Goal: Book appointment/travel/reservation

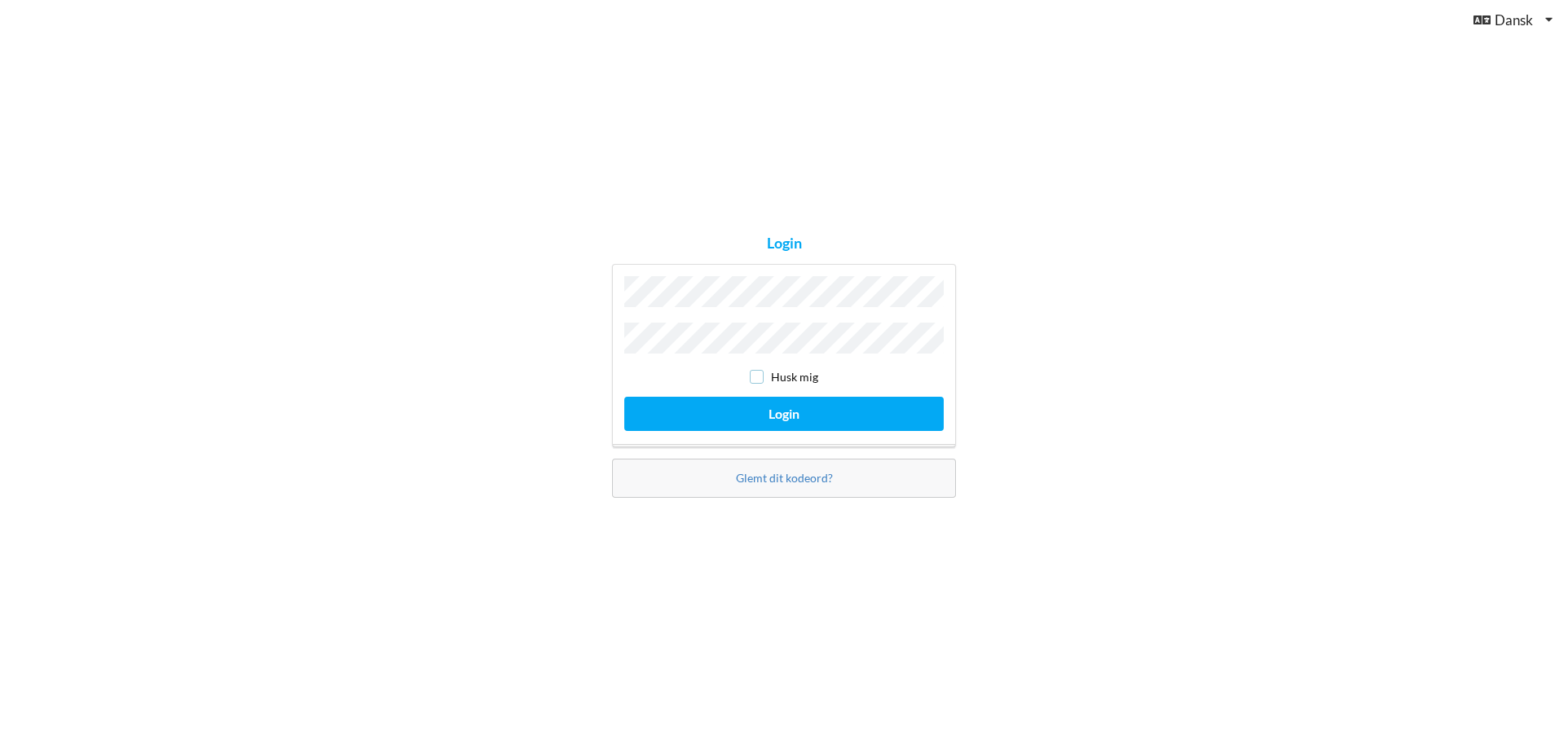
click at [760, 375] on input "checkbox" at bounding box center [756, 377] width 14 height 14
checkbox input "true"
click at [763, 398] on button "Login" at bounding box center [784, 413] width 319 height 34
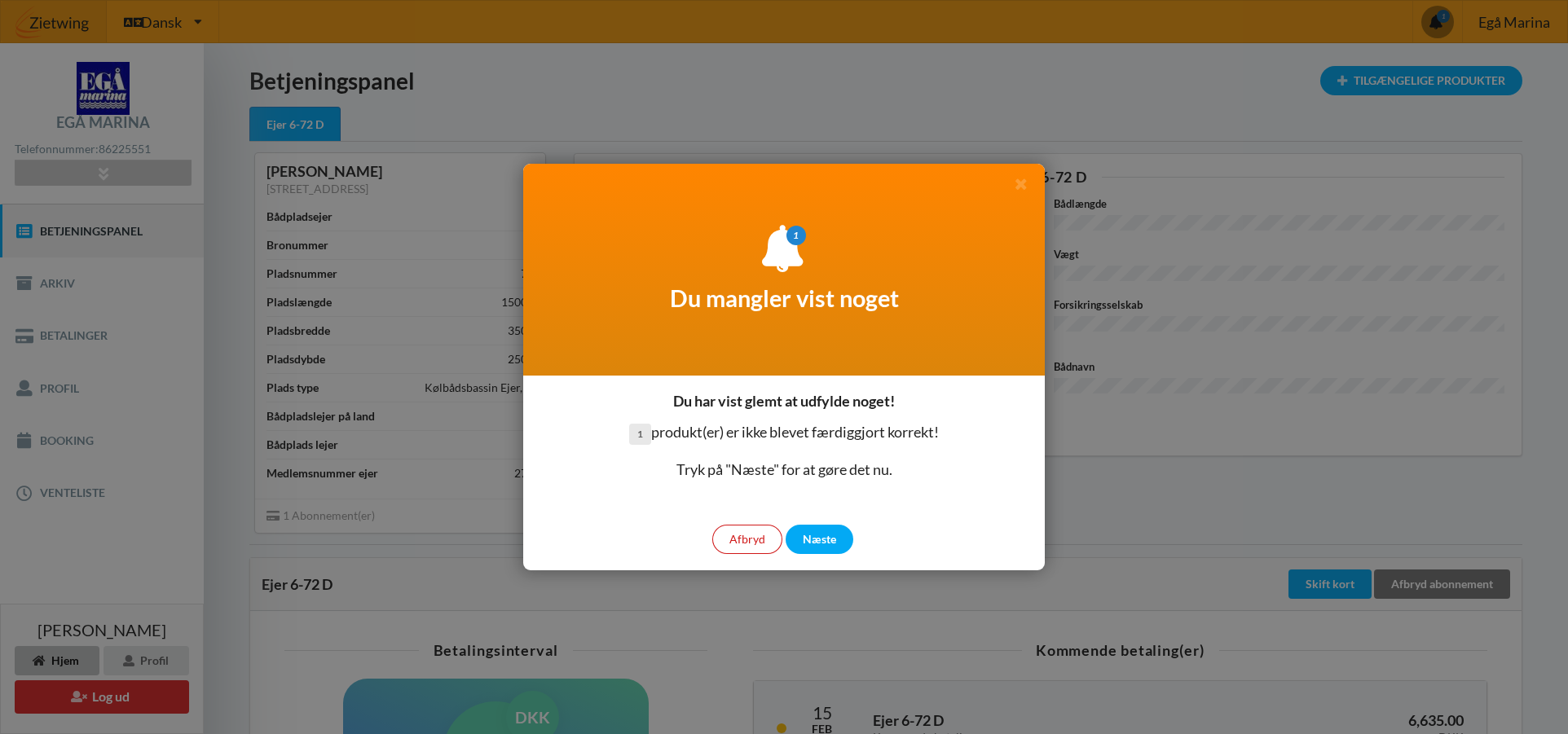
click at [757, 534] on div "Afbryd" at bounding box center [747, 540] width 70 height 30
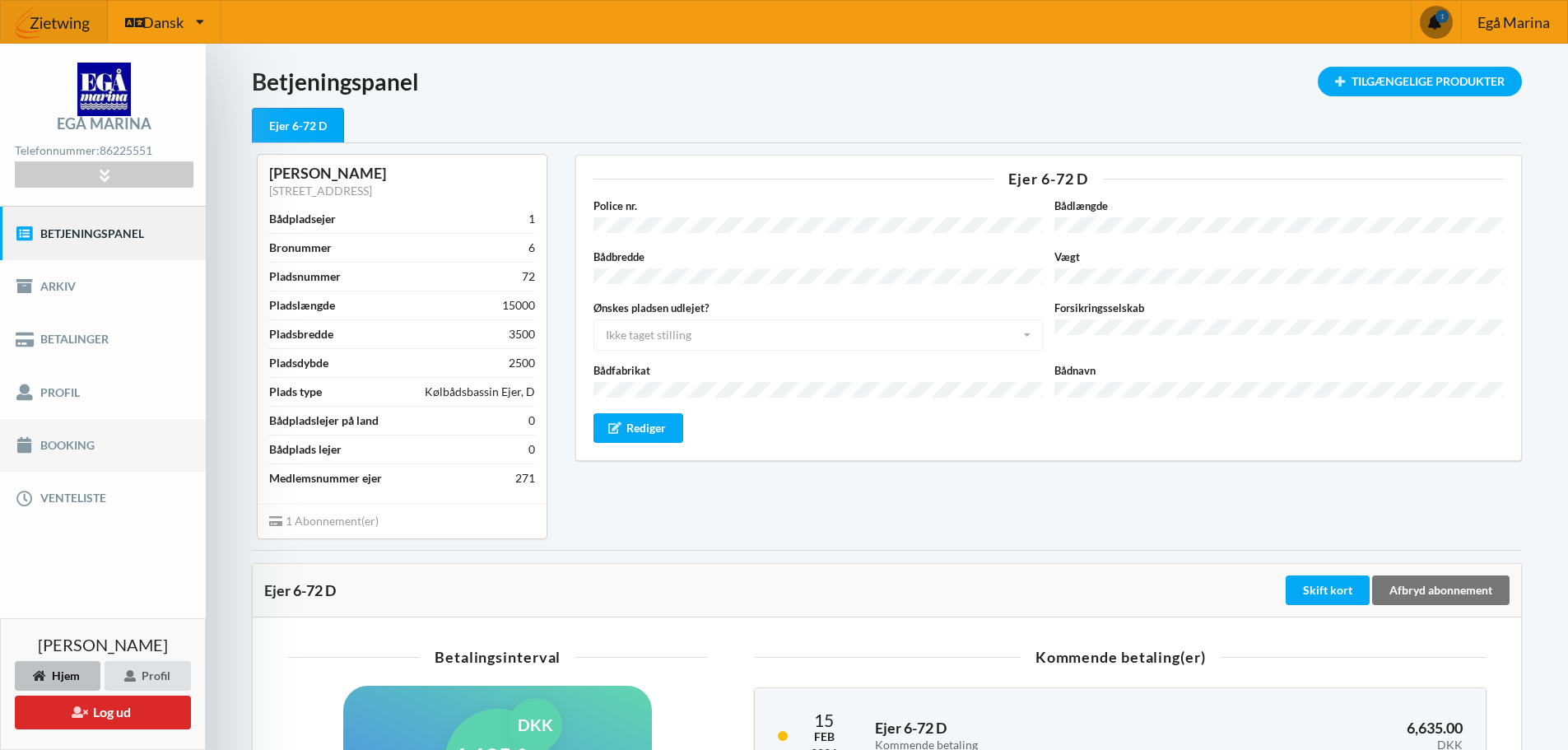
click at [54, 442] on link "Booking" at bounding box center [103, 445] width 206 height 52
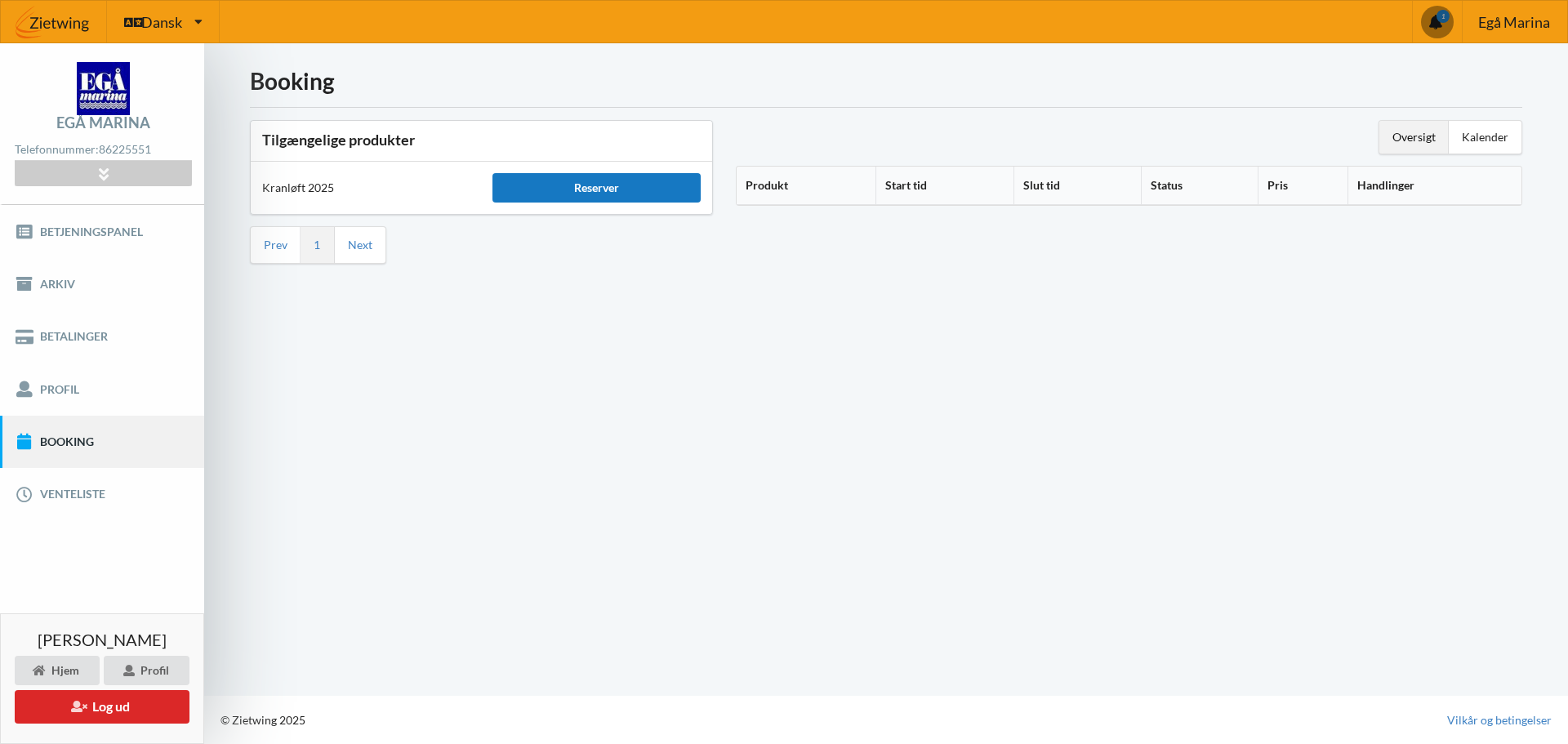
click at [577, 191] on div "Reserver" at bounding box center [596, 188] width 208 height 30
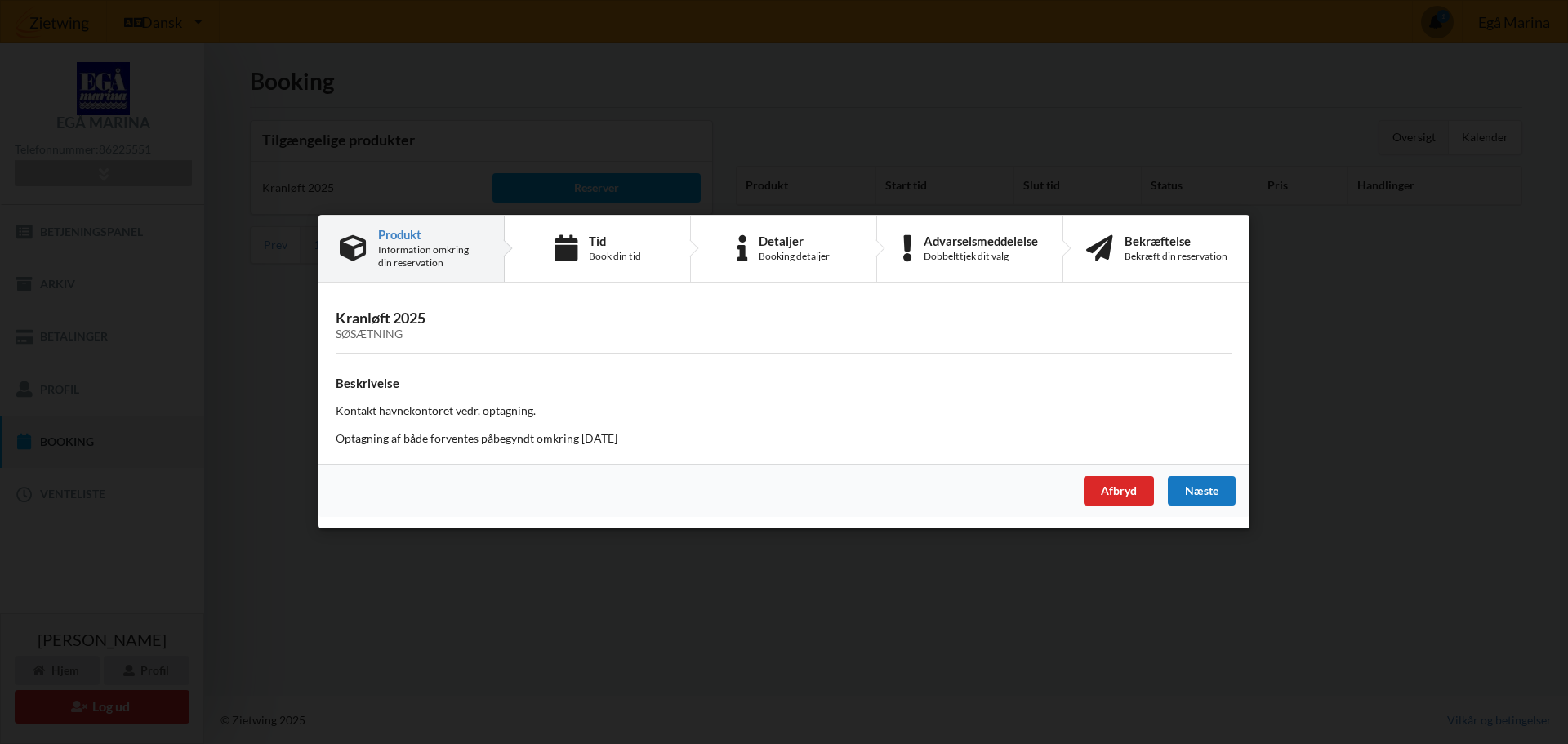
click at [1209, 492] on div "Næste" at bounding box center [1201, 492] width 68 height 30
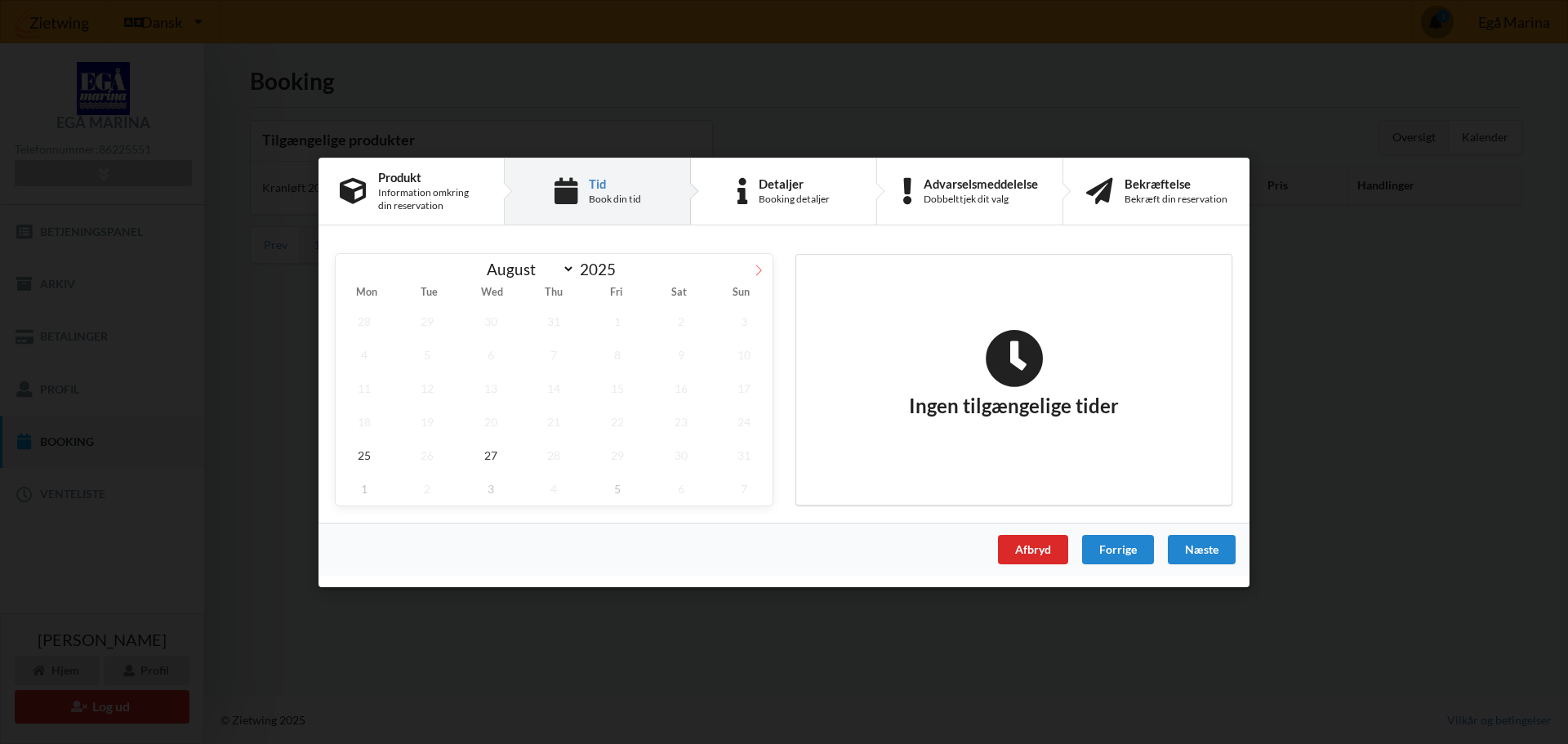
click at [761, 271] on icon at bounding box center [758, 270] width 12 height 12
select select "9"
click at [617, 423] on span "24" at bounding box center [617, 421] width 57 height 34
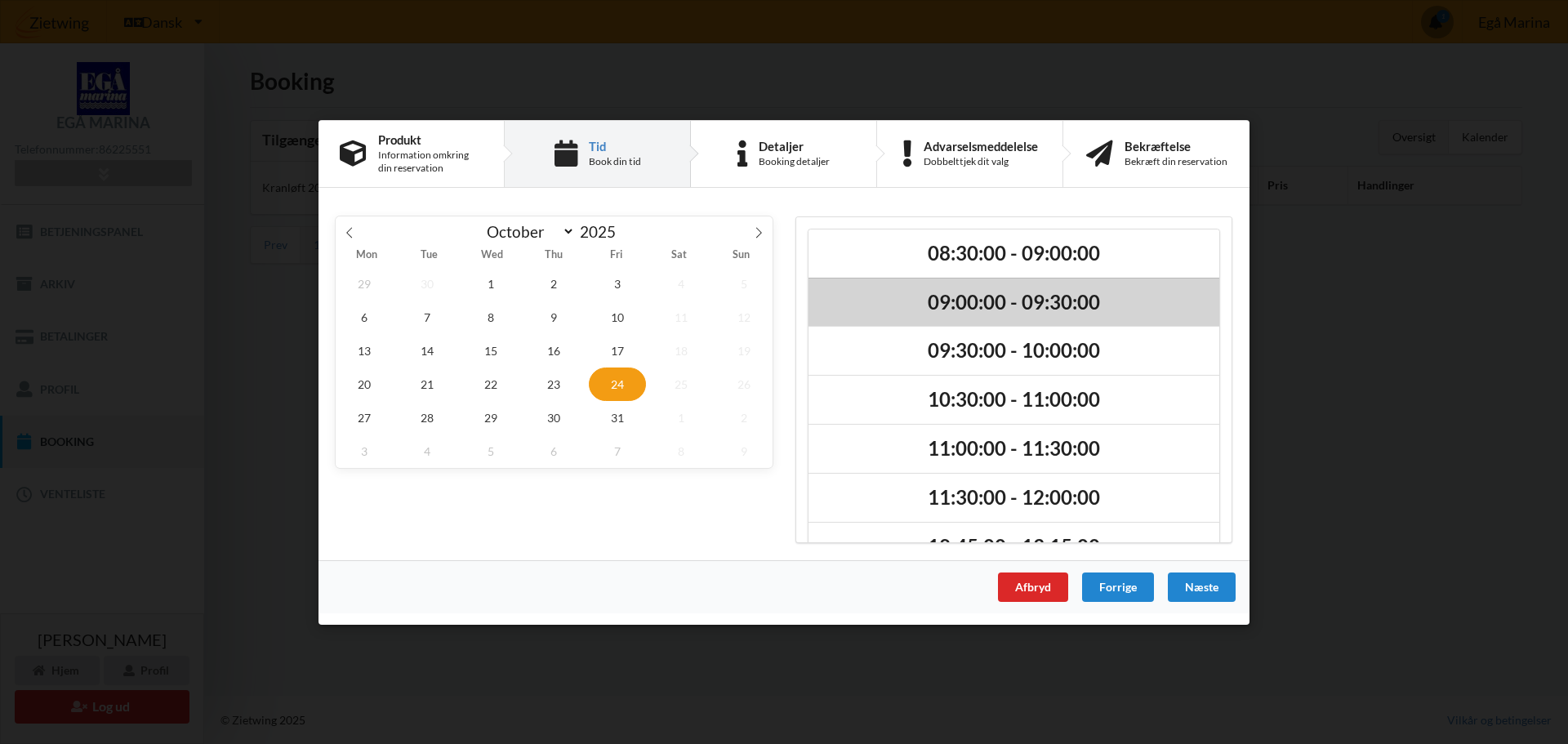
click at [974, 303] on h2 "09:00:00 - 09:30:00" at bounding box center [1014, 302] width 388 height 26
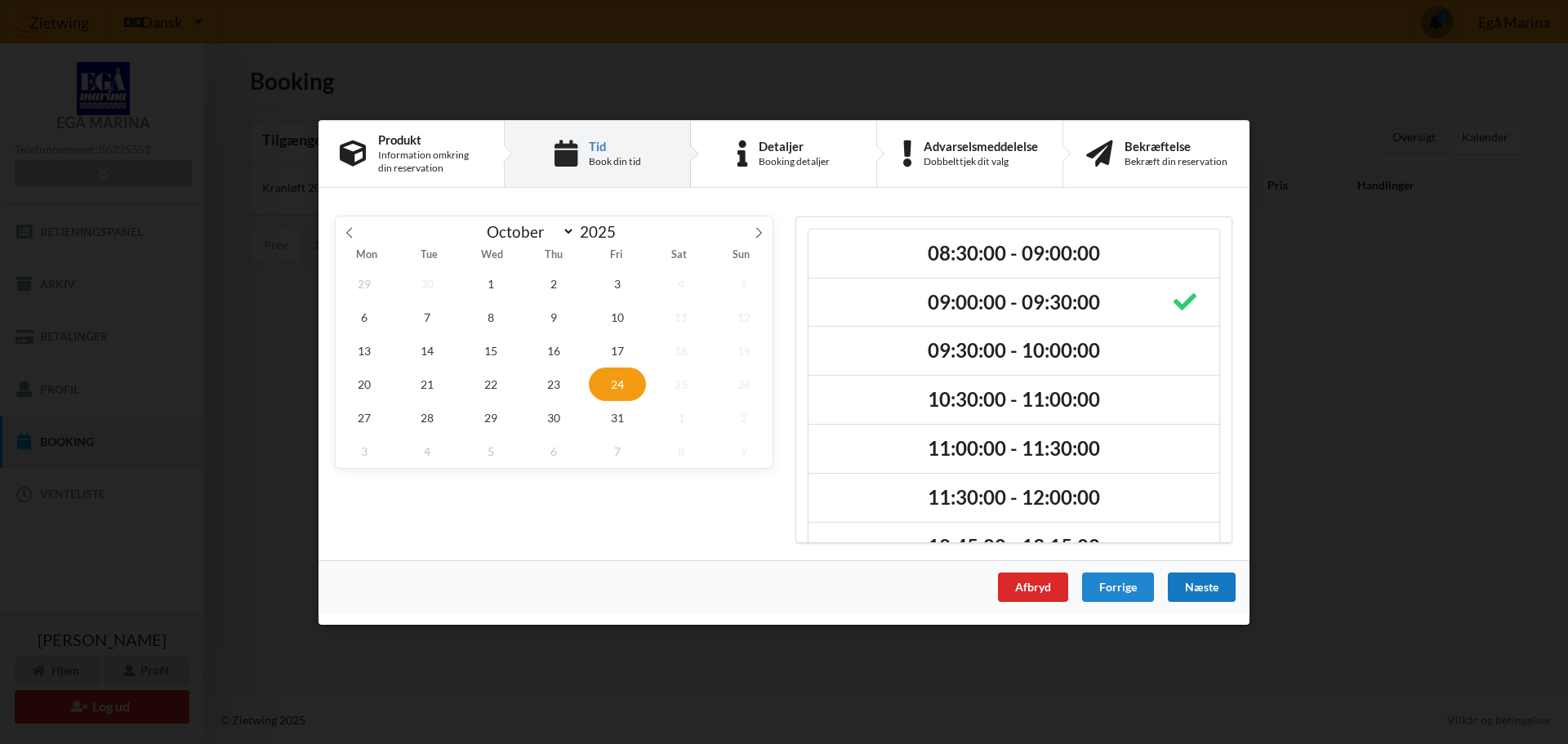
click at [1195, 582] on div "Næste" at bounding box center [1201, 586] width 68 height 30
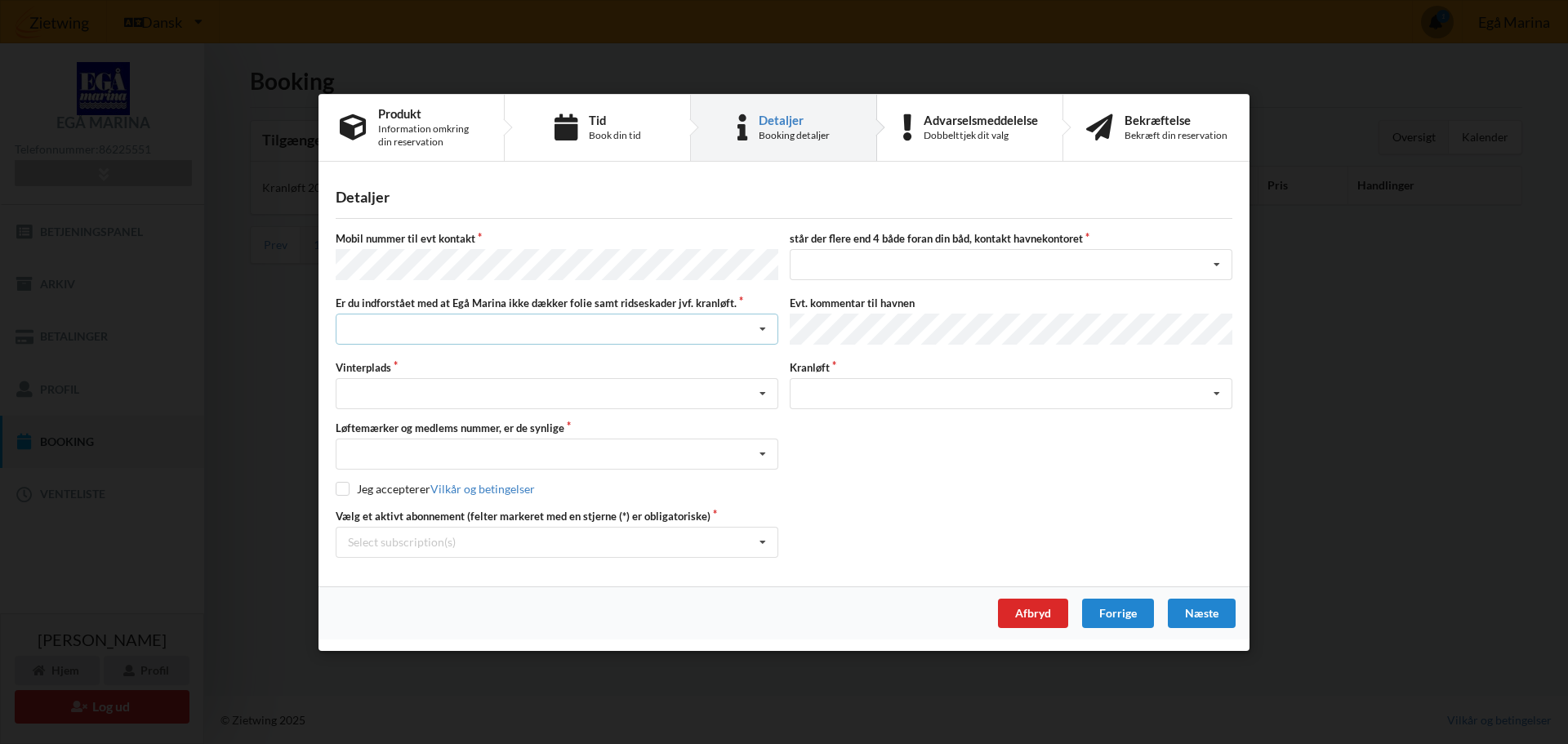
click at [481, 321] on div "Jeg har tæpper med og tager selv ansvaret for eventuelle folie samt ridseskader…" at bounding box center [556, 329] width 443 height 31
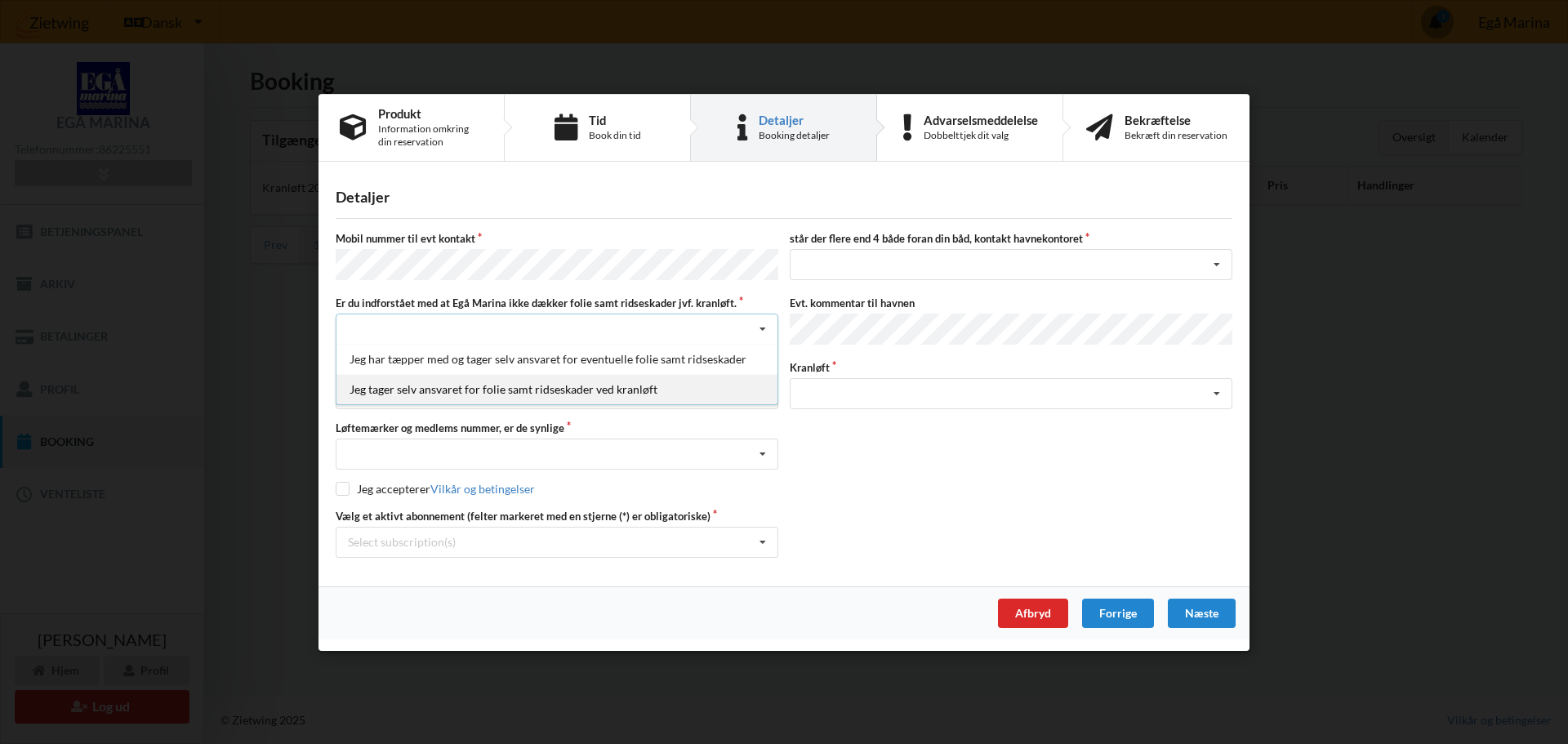
click at [485, 387] on div "Jeg tager selv ansvaret for folie samt ridseskader ved kranløft" at bounding box center [556, 389] width 441 height 31
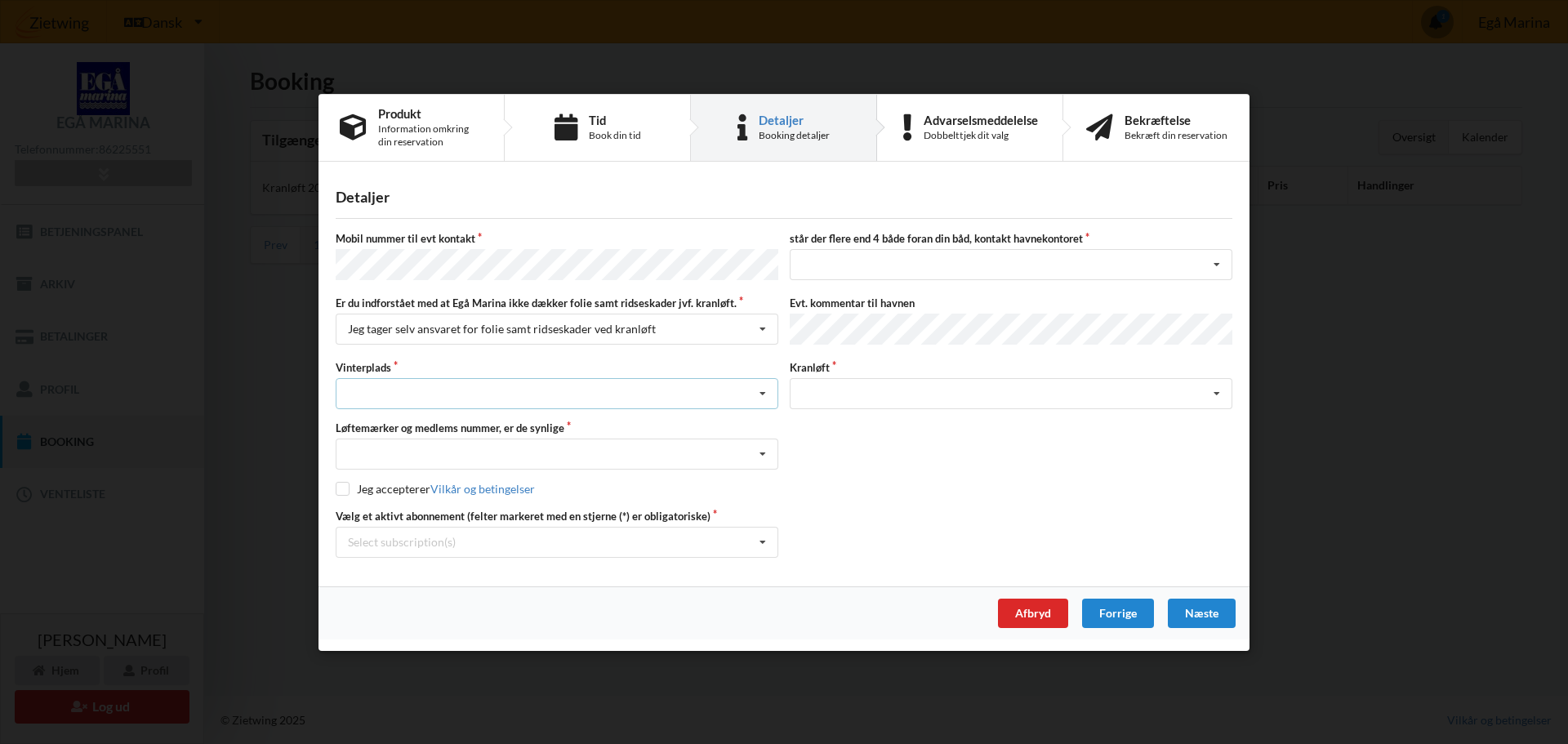
click at [477, 393] on div "Landplads nr. 1 Landplads nr. 2 Landplads nr.3 Landplads nr. 4 Landplads nr. 5 …" at bounding box center [556, 394] width 443 height 31
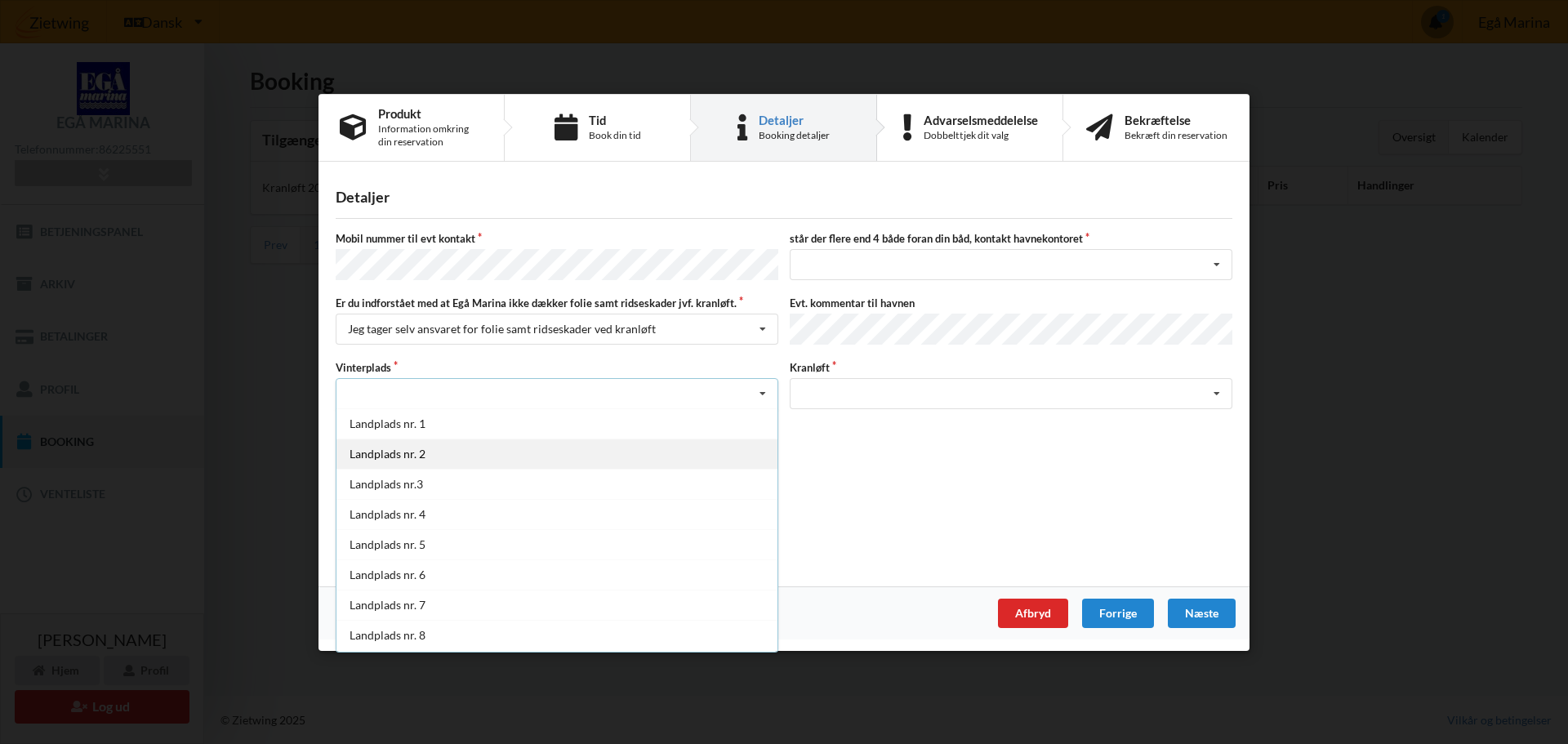
click at [423, 451] on div "Landplads nr. 2" at bounding box center [556, 454] width 441 height 31
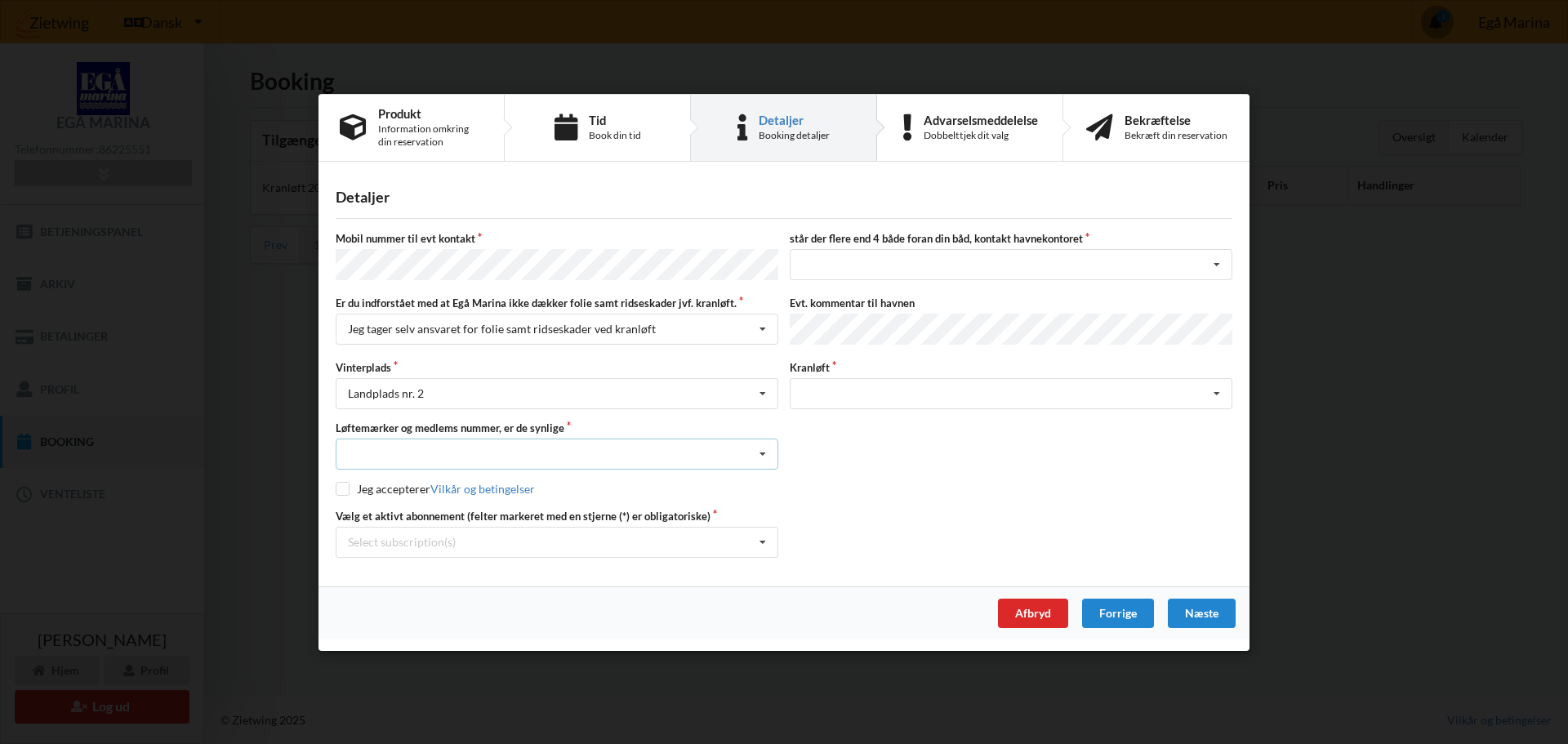
click at [439, 439] on div "Nej, jeg kontakter havnekontoret inden løftet Ja, mine mærker er synlige og int…" at bounding box center [556, 454] width 443 height 31
click at [430, 506] on div "Ja, mine mærker er synlige og intakte" at bounding box center [556, 514] width 441 height 31
click at [430, 535] on div "Select subscription(s)" at bounding box center [401, 542] width 108 height 14
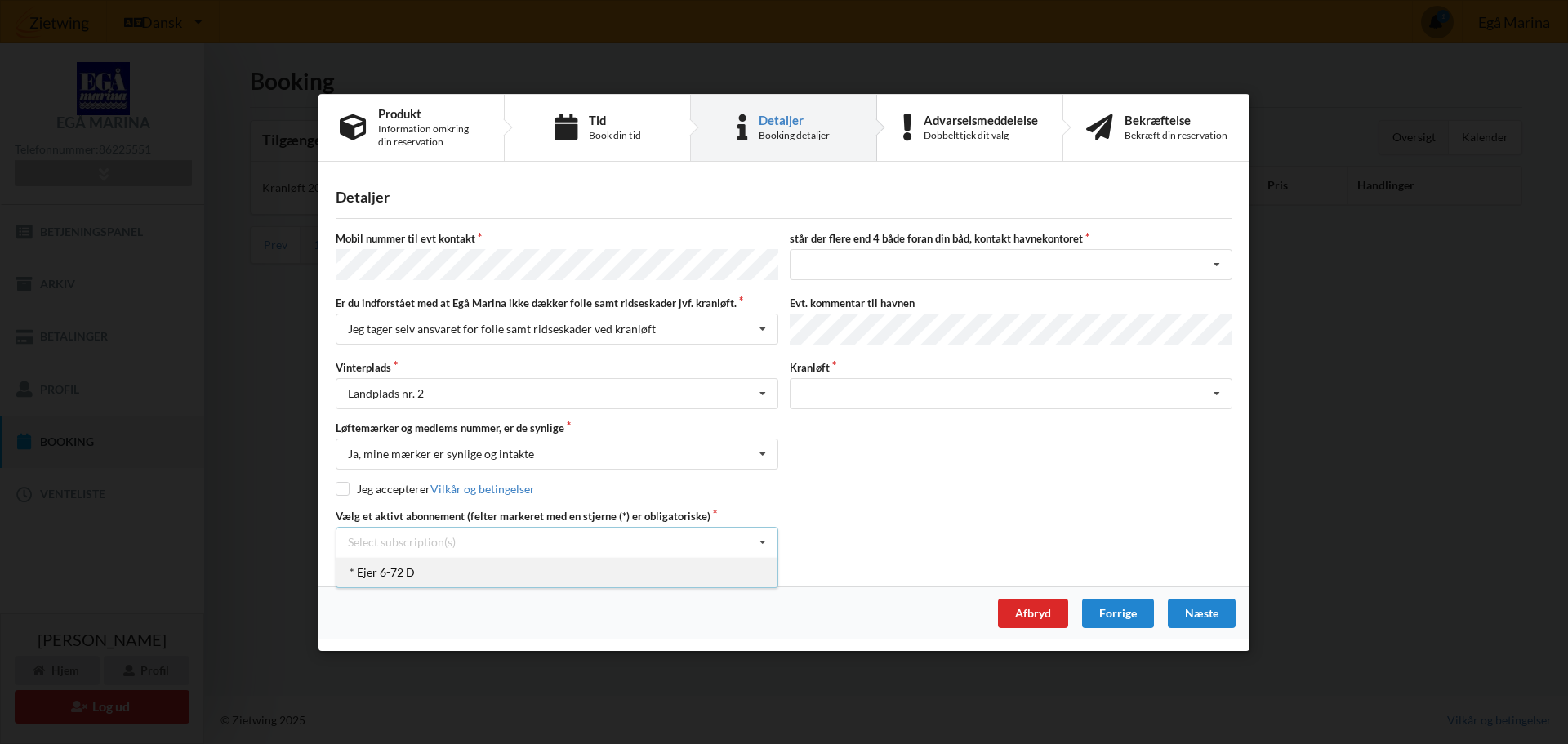
click at [405, 569] on div "* Ejer 6-72 D" at bounding box center [556, 572] width 441 height 31
click at [899, 265] on div "nej ja" at bounding box center [1011, 265] width 443 height 31
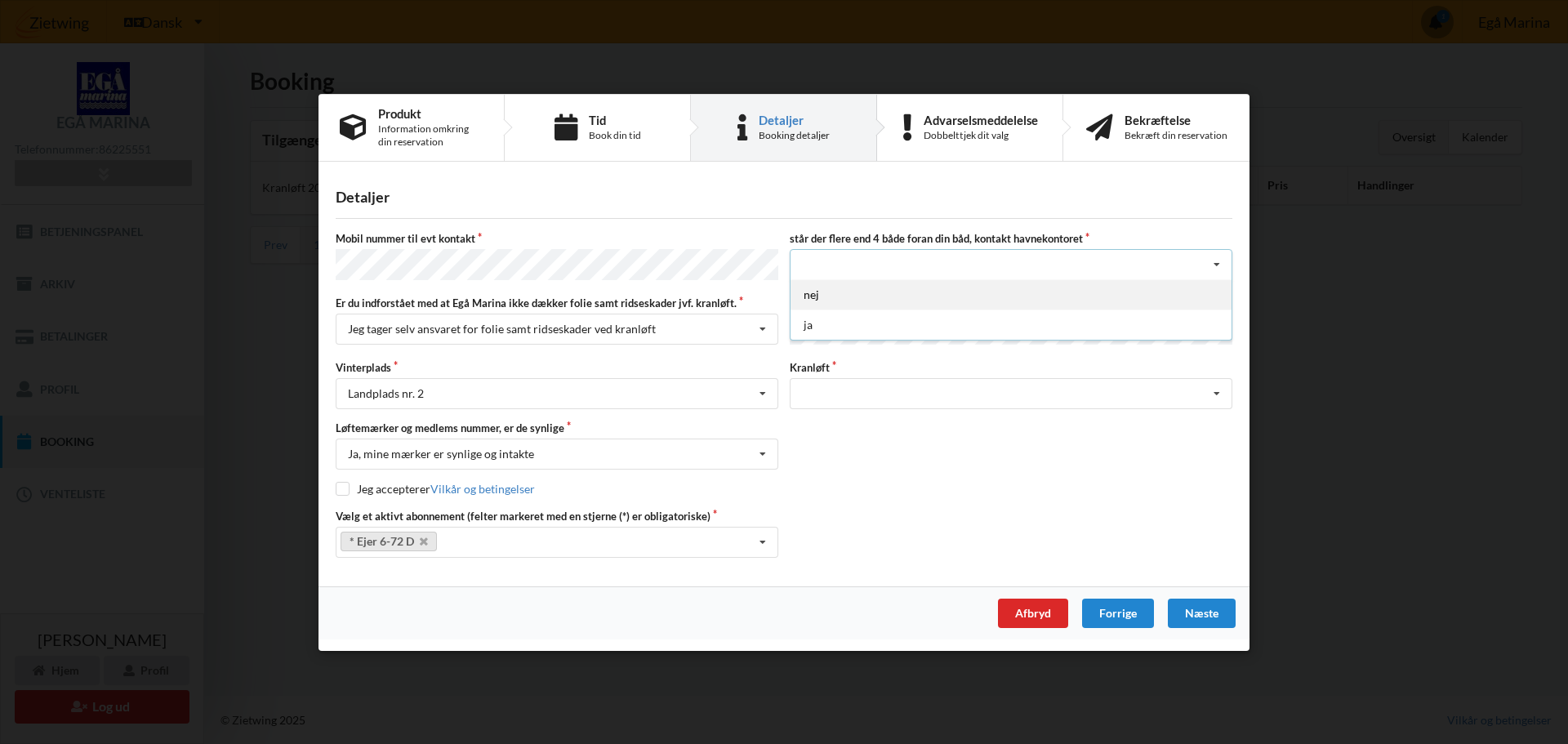
click at [817, 298] on div "nej" at bounding box center [1011, 294] width 441 height 31
click at [819, 363] on label "Kranløft" at bounding box center [1011, 367] width 443 height 15
click at [1219, 388] on icon at bounding box center [1217, 394] width 25 height 31
click at [1209, 389] on icon at bounding box center [1217, 394] width 25 height 31
click at [1201, 605] on div "Næste" at bounding box center [1201, 614] width 68 height 30
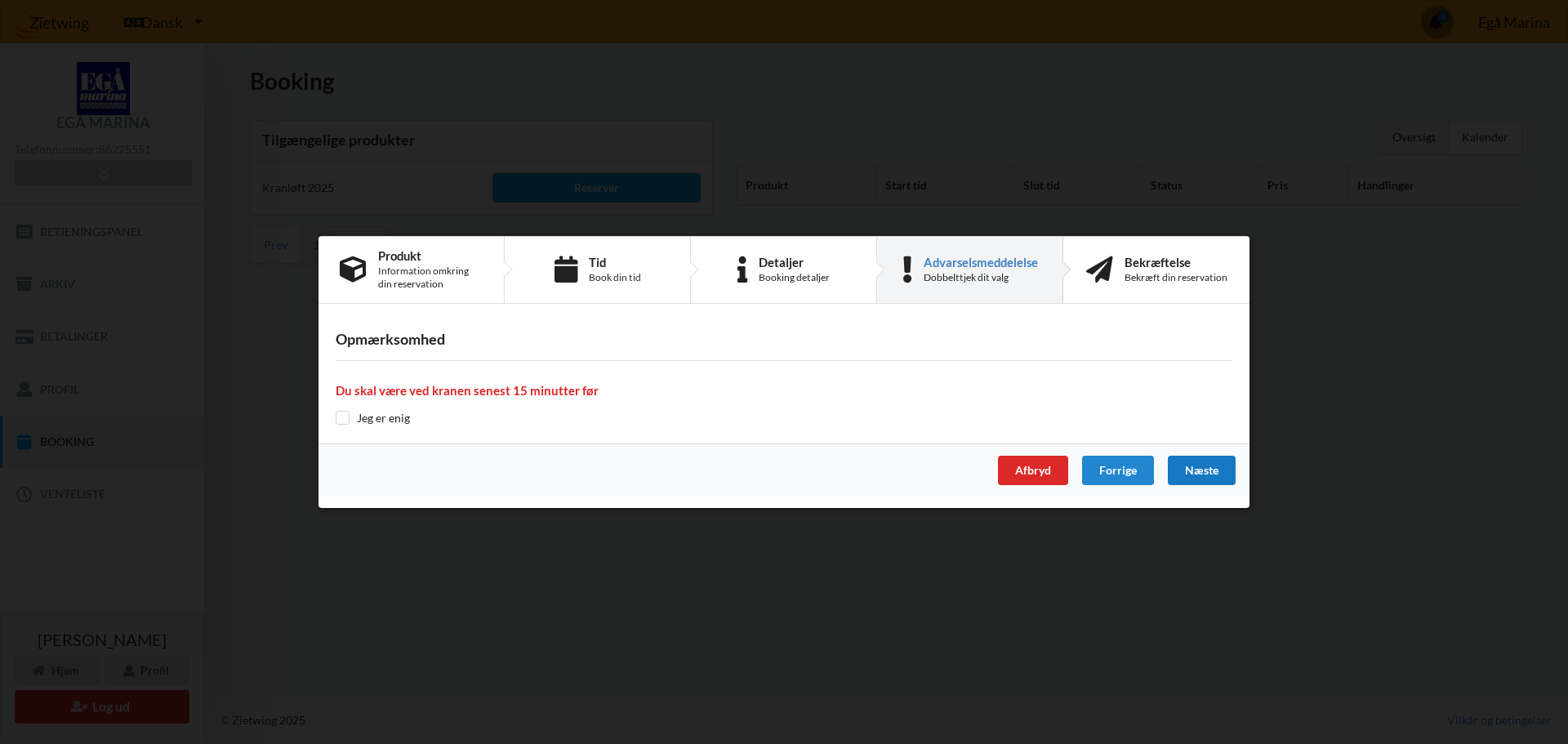
click at [1184, 472] on div "Næste" at bounding box center [1201, 471] width 68 height 30
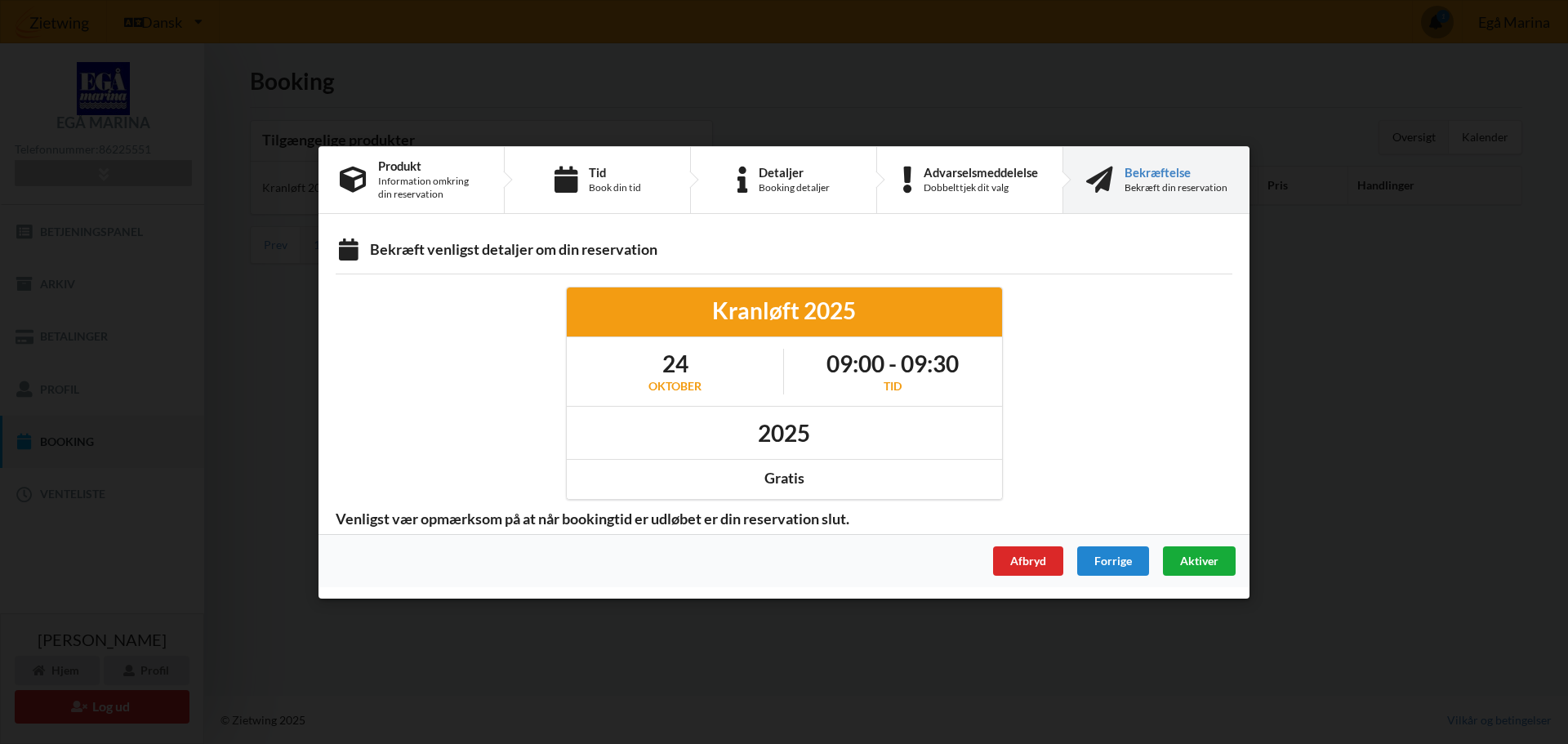
click at [1199, 562] on span "Aktiver" at bounding box center [1199, 560] width 39 height 14
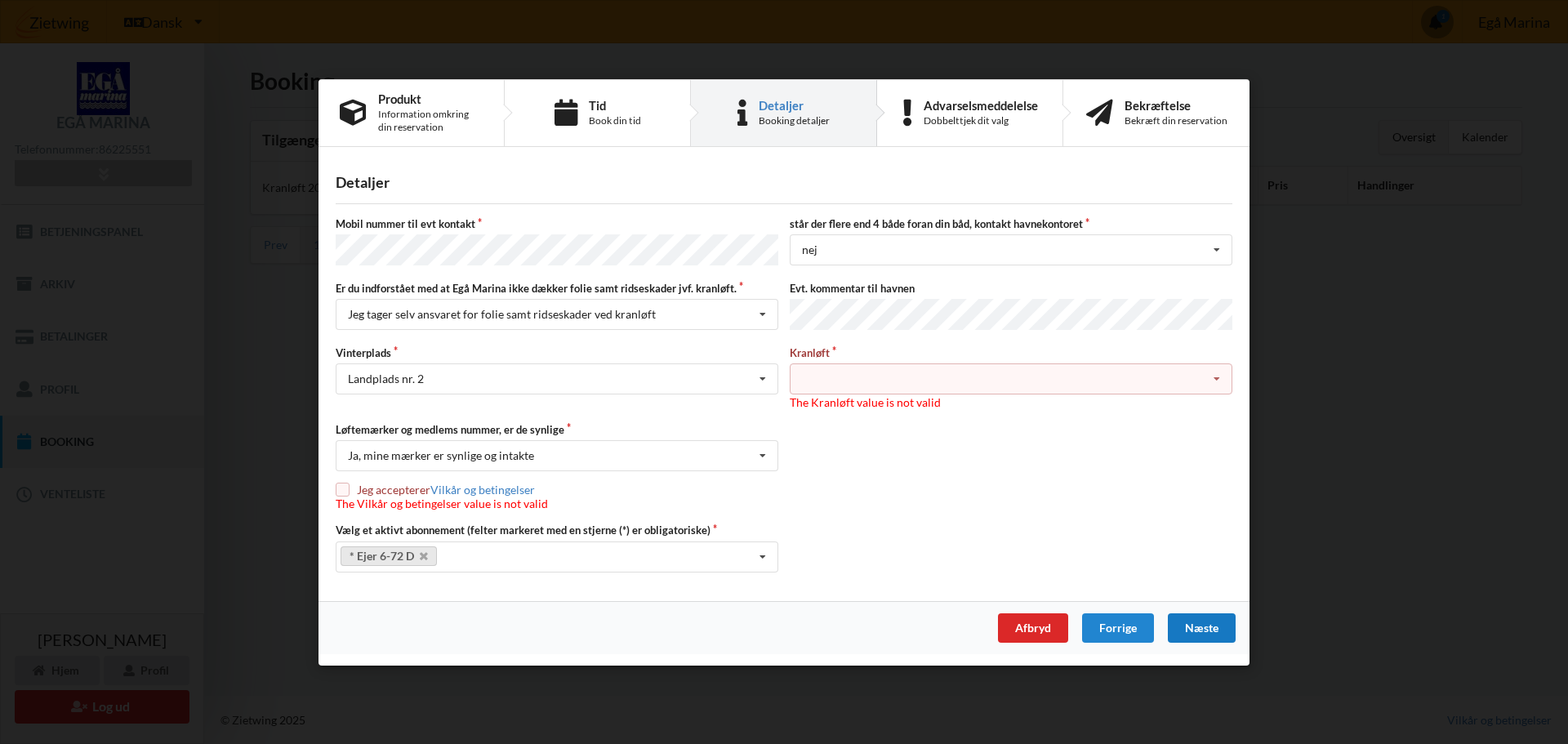
click at [1218, 374] on icon at bounding box center [1217, 379] width 25 height 31
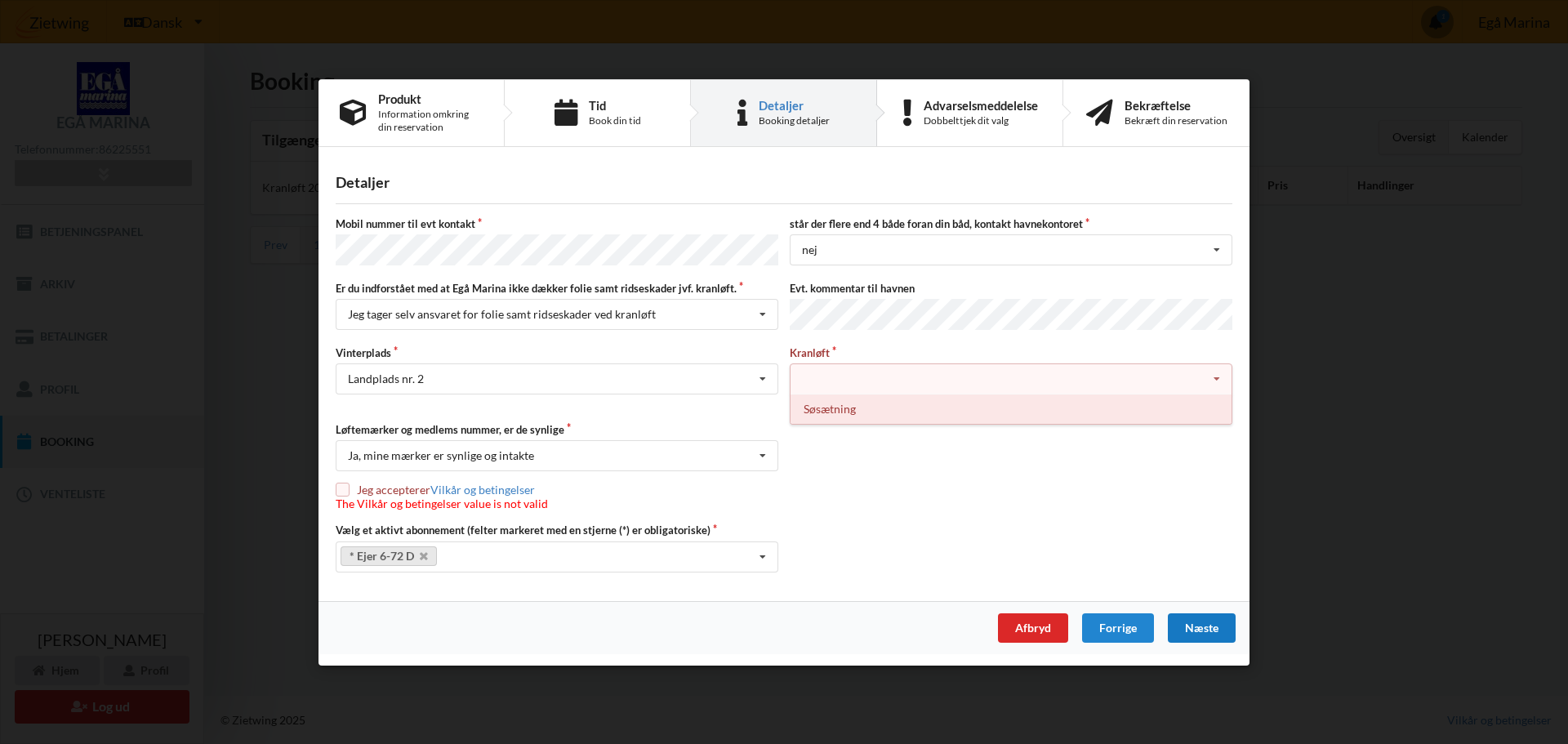
click at [852, 402] on div "Søsætning" at bounding box center [1011, 408] width 441 height 31
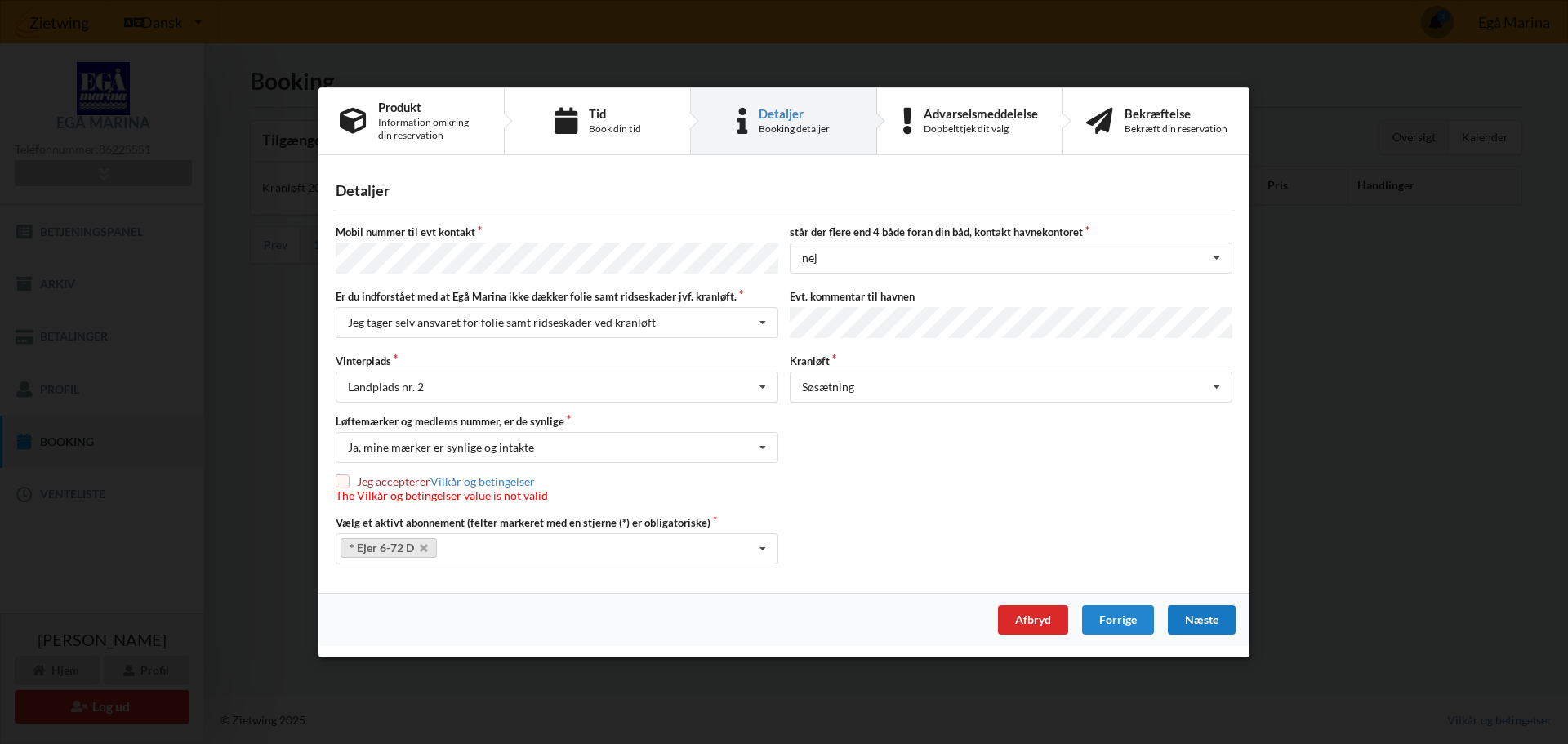
click at [1189, 609] on div "Næste" at bounding box center [1201, 620] width 68 height 30
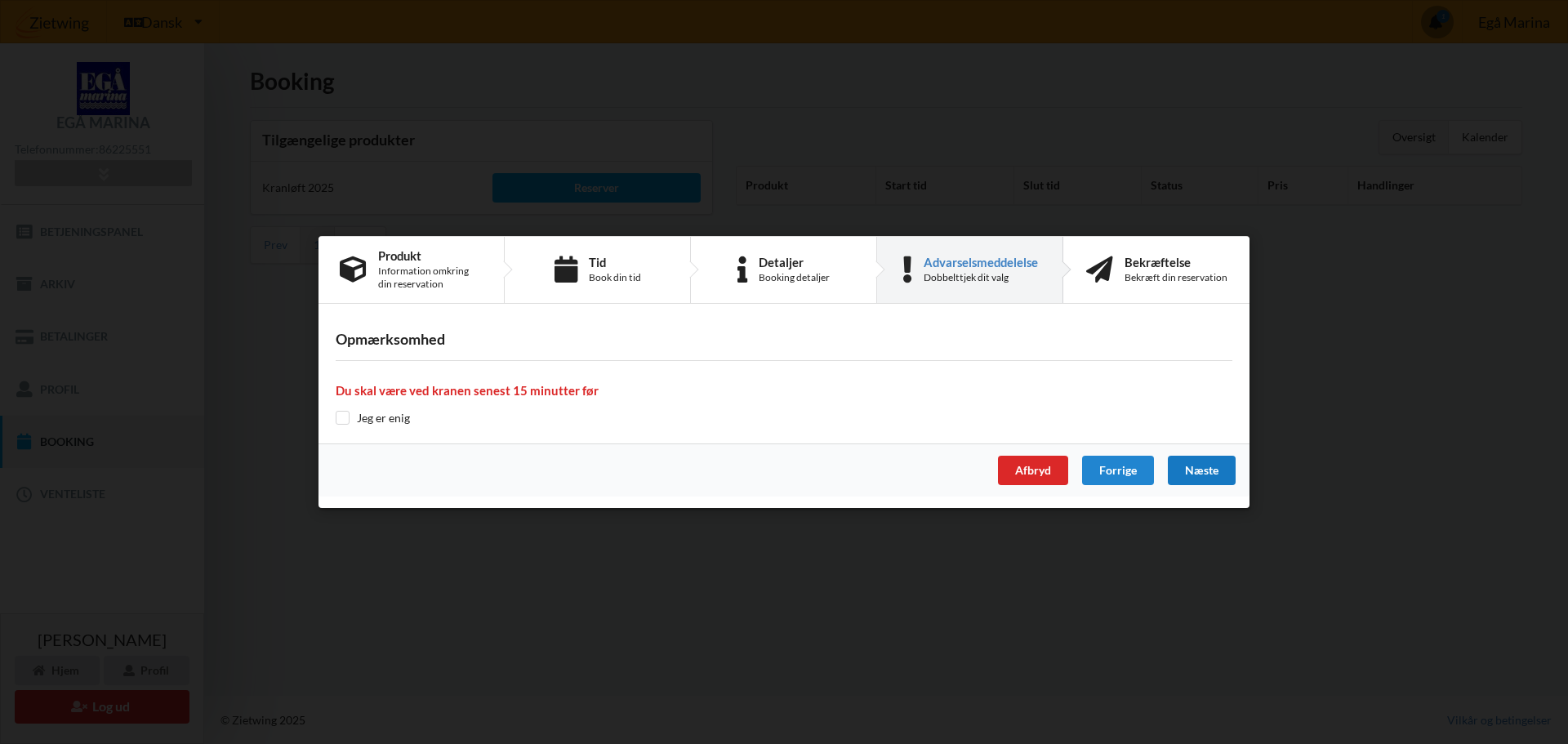
click at [1204, 473] on div "Næste" at bounding box center [1201, 471] width 68 height 30
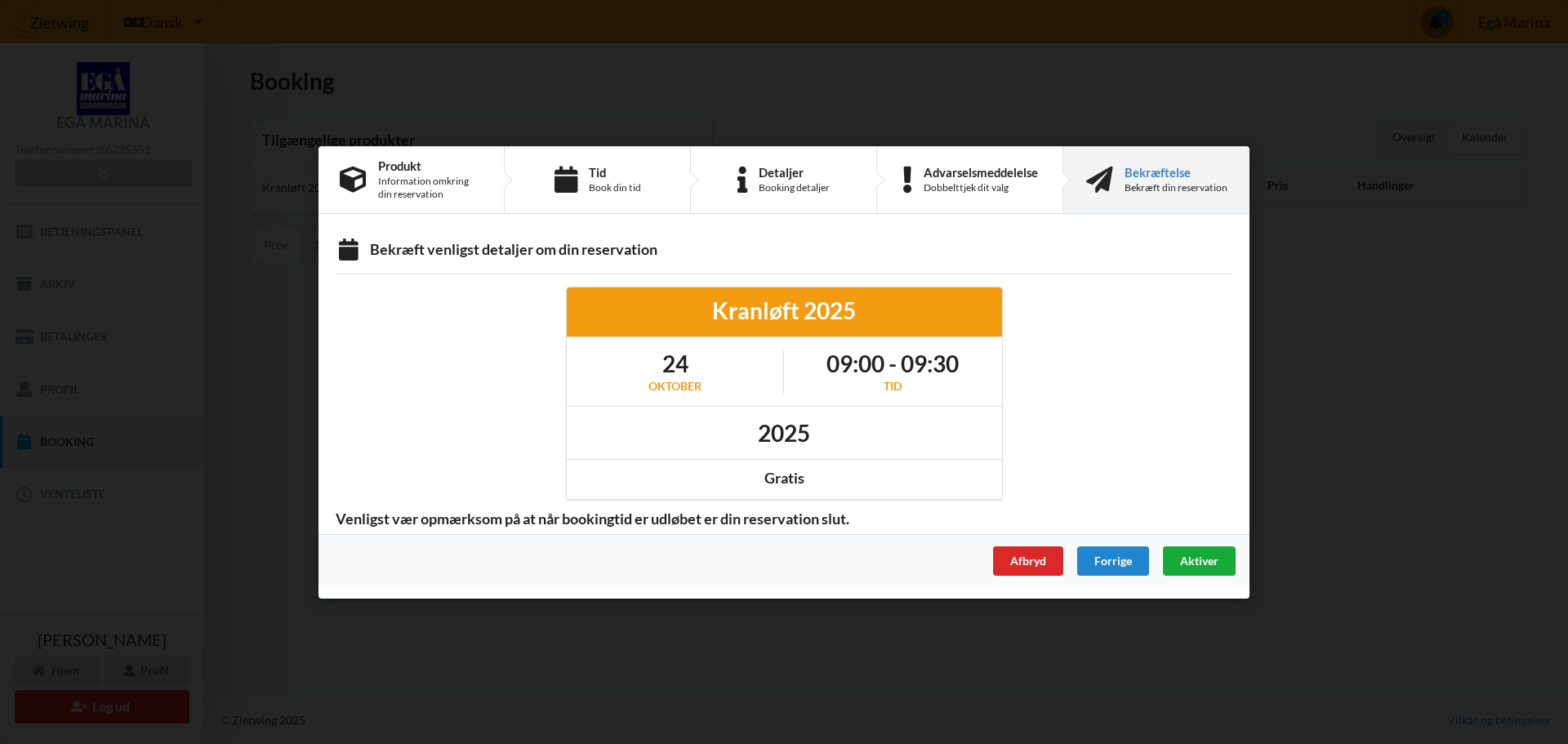
click at [1197, 559] on span "Aktiver" at bounding box center [1199, 560] width 39 height 14
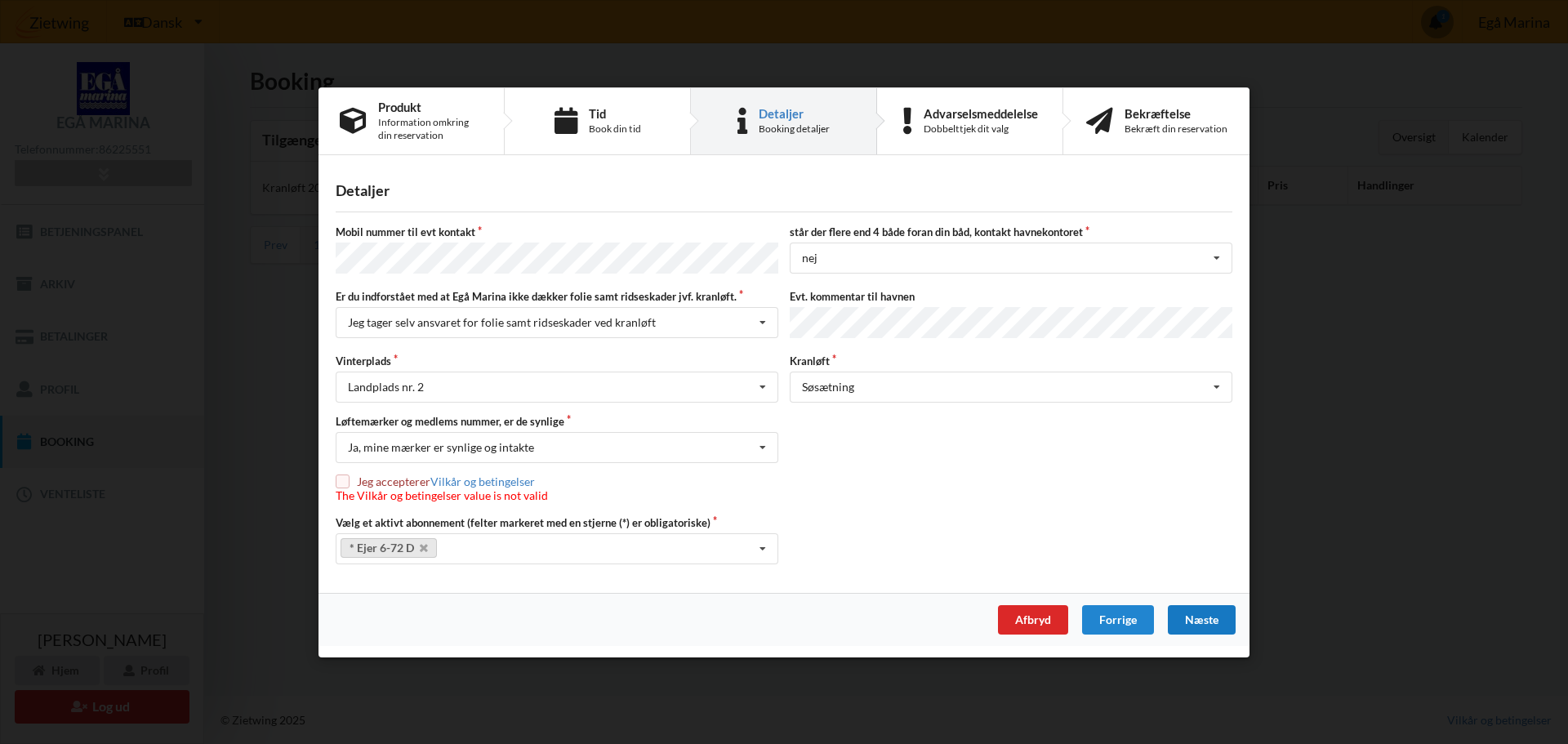
click at [344, 475] on input "checkbox" at bounding box center [342, 482] width 14 height 14
checkbox input "true"
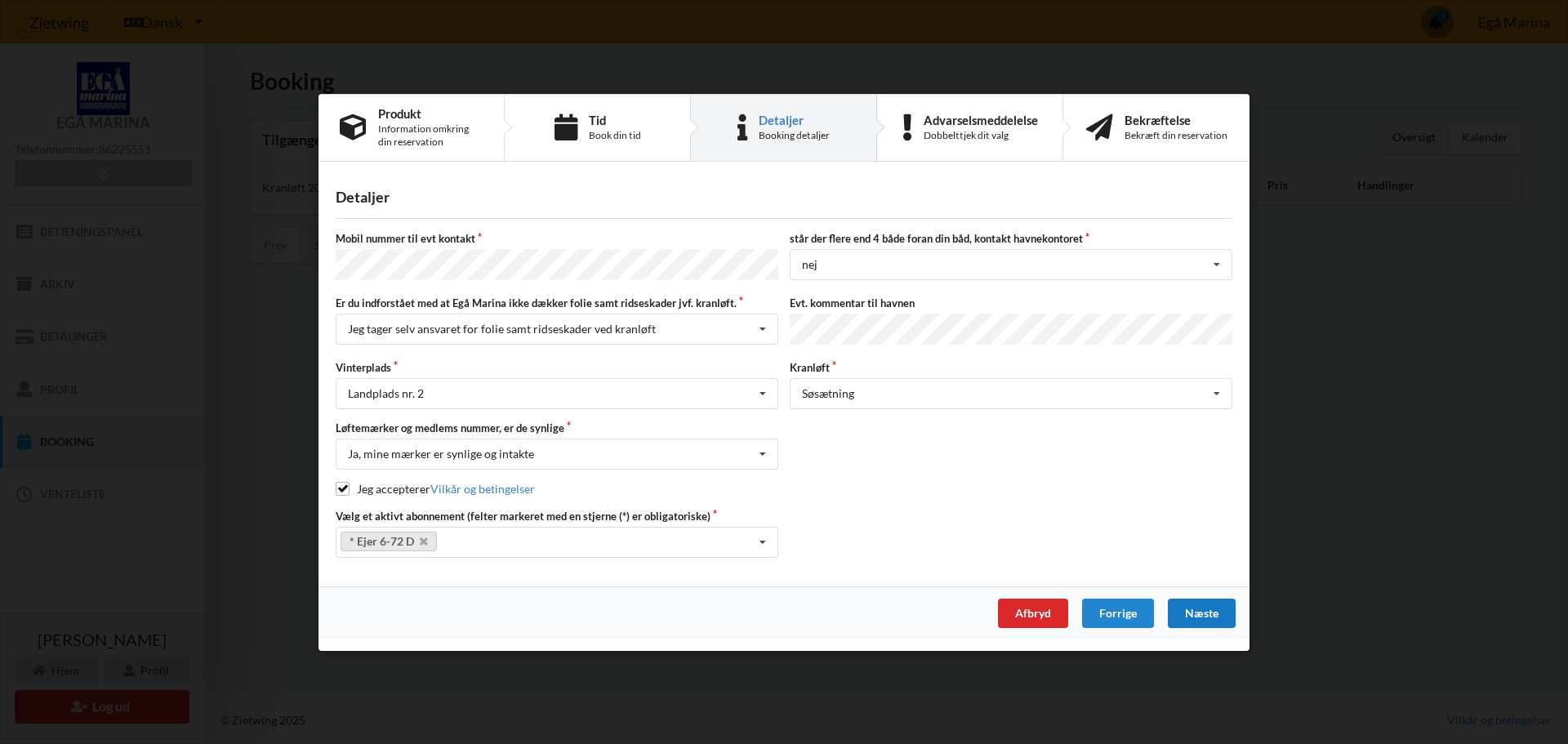
click at [1188, 610] on div "Næste" at bounding box center [1201, 614] width 68 height 30
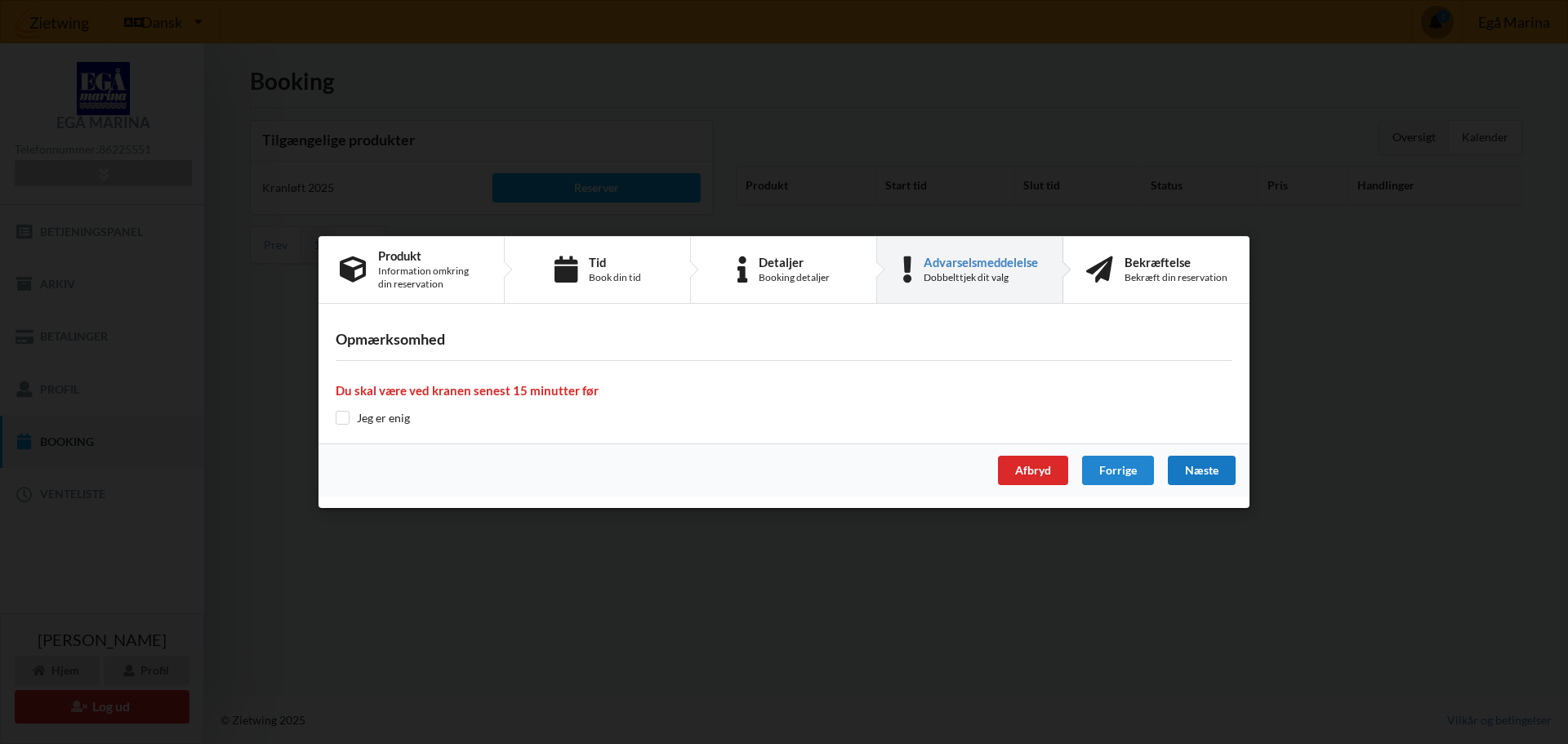
click at [1213, 473] on div "Næste" at bounding box center [1201, 471] width 68 height 30
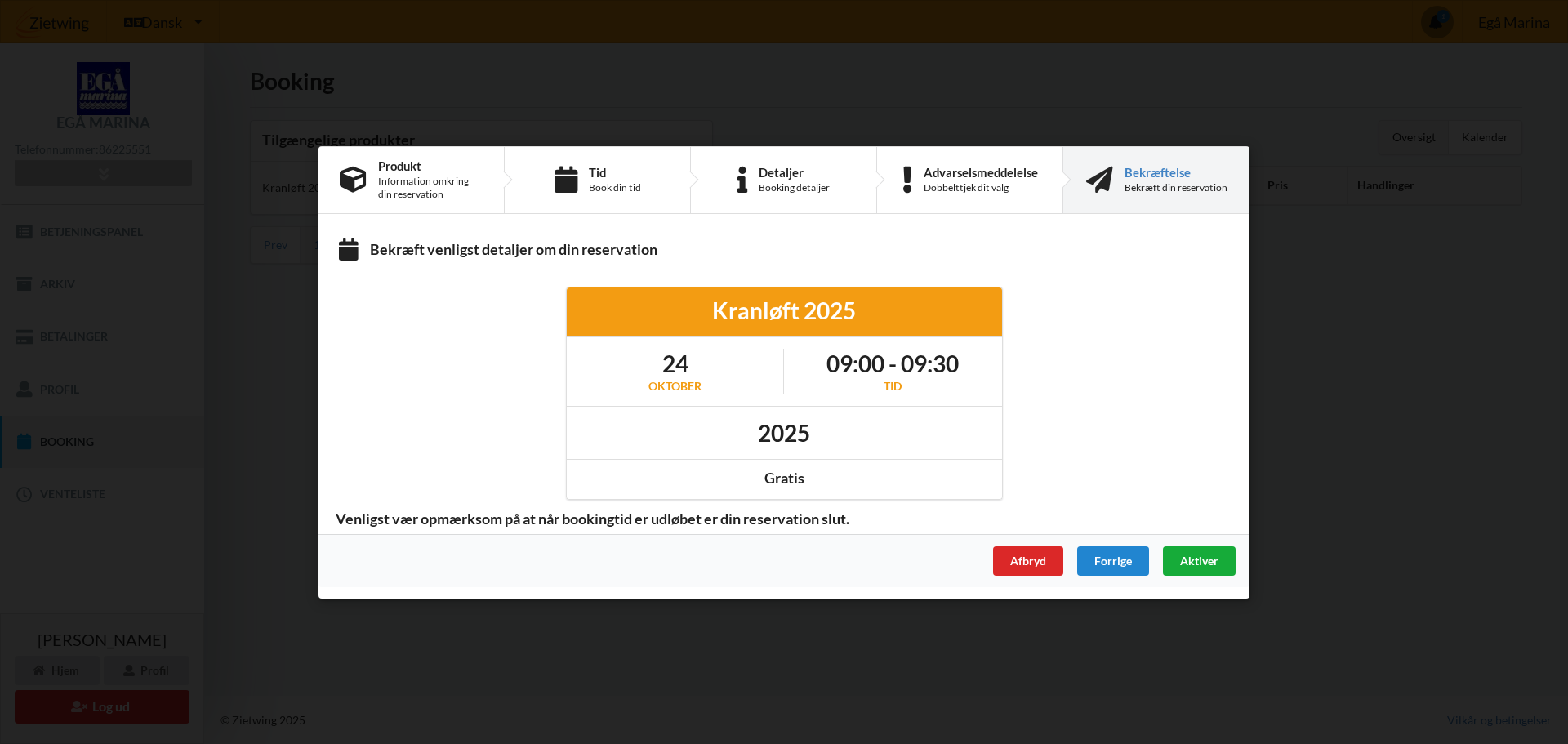
click at [1211, 557] on span "Aktiver" at bounding box center [1199, 560] width 39 height 14
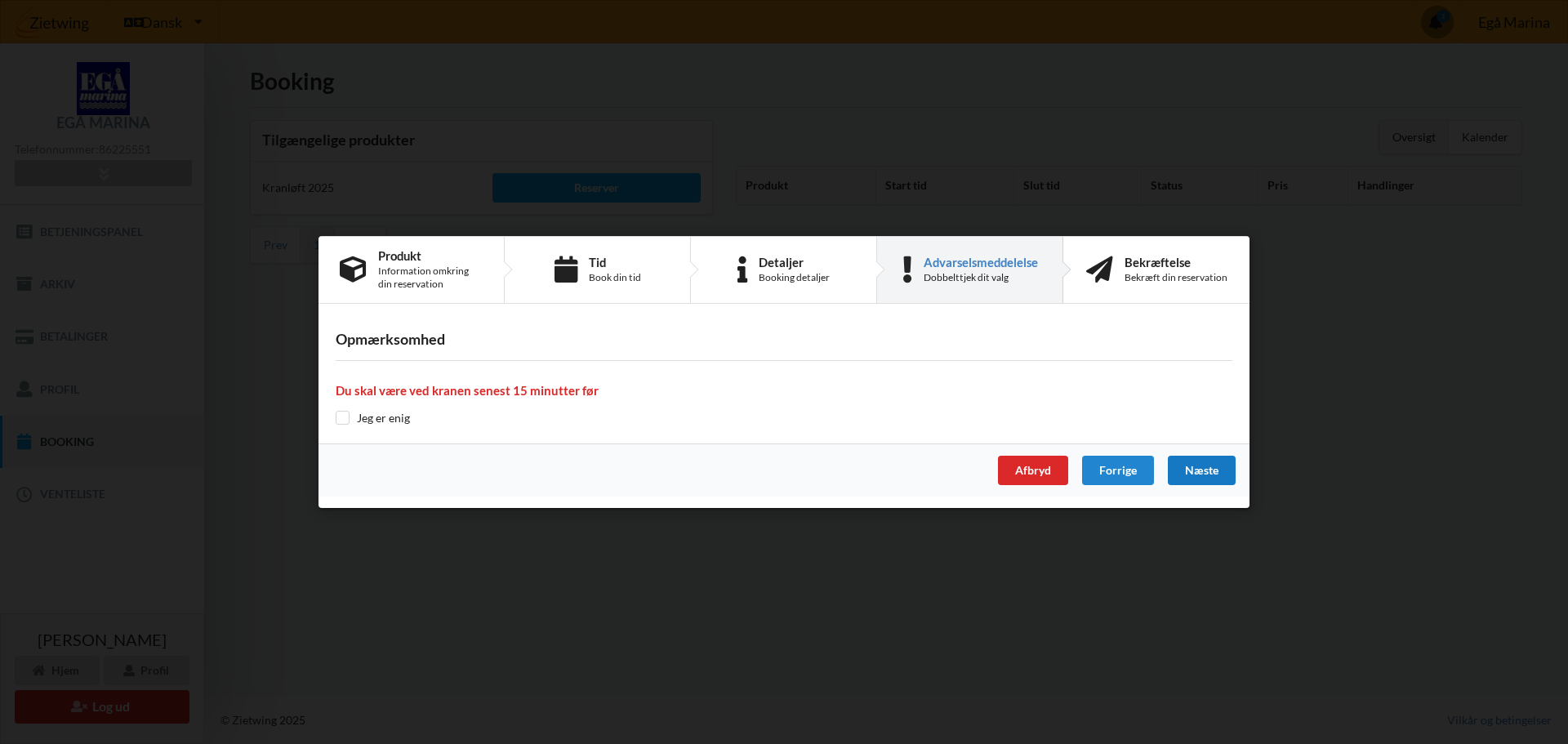
click at [1202, 474] on div "Næste" at bounding box center [1201, 471] width 68 height 30
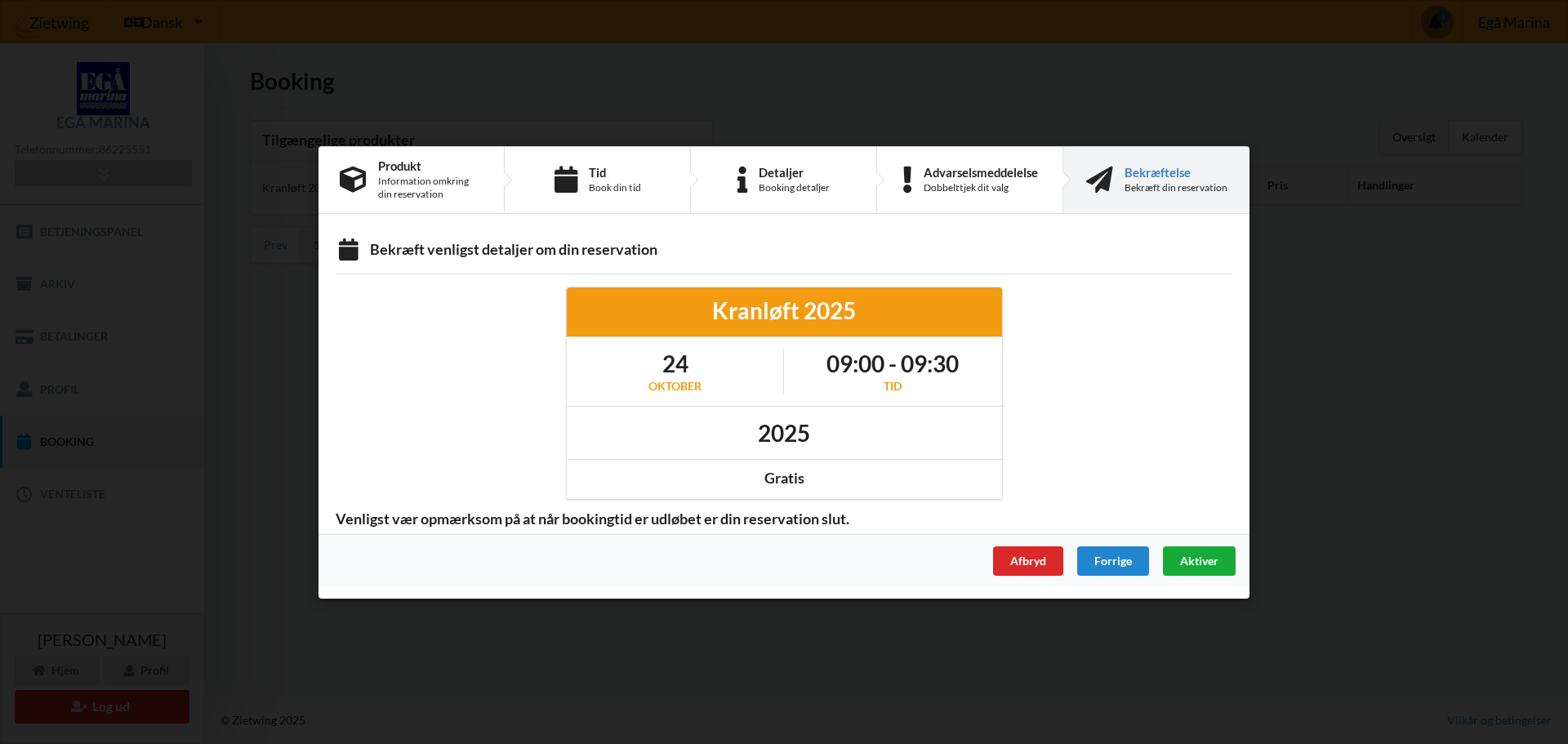
click at [1203, 561] on span "Aktiver" at bounding box center [1199, 560] width 39 height 14
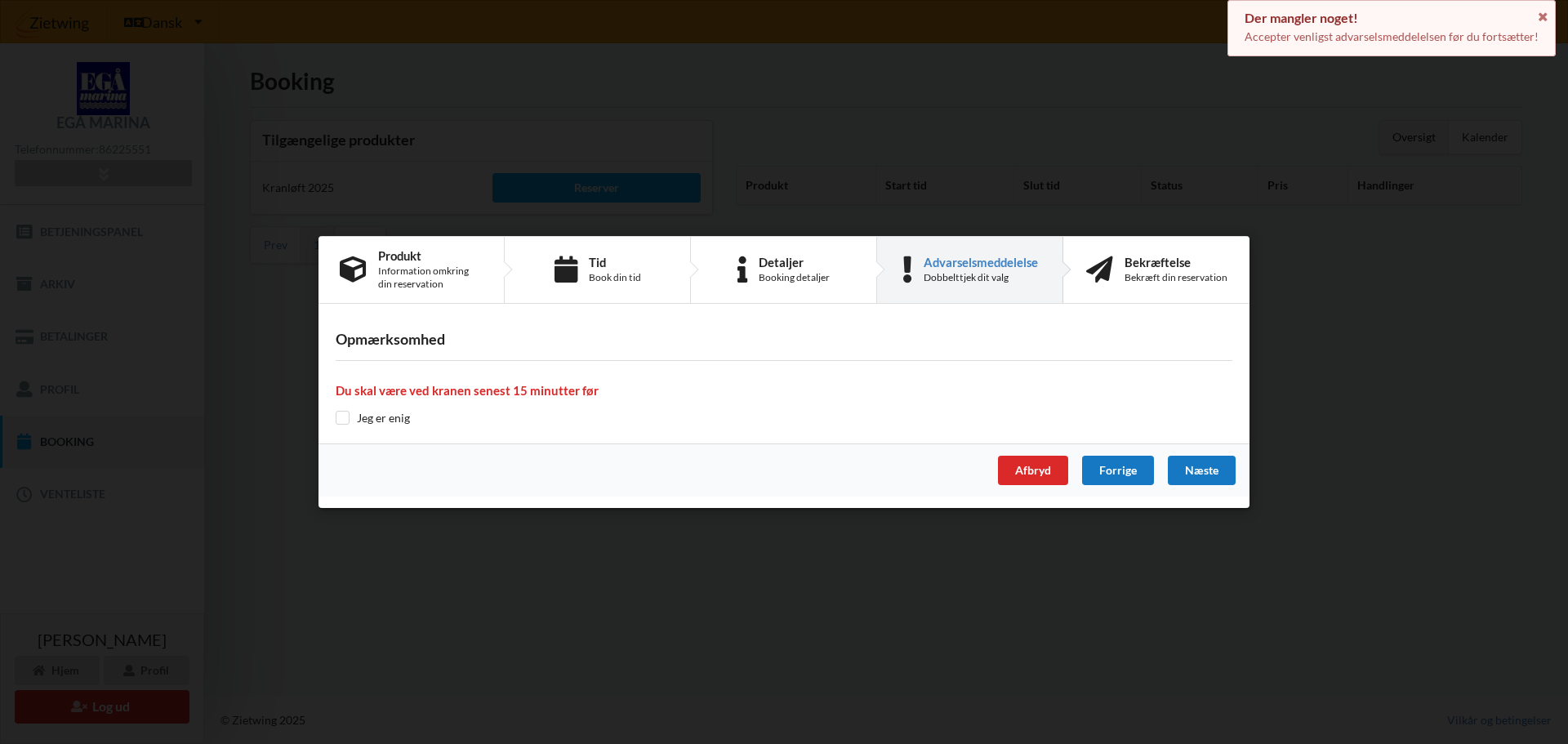
click at [1094, 469] on div "Forrige" at bounding box center [1117, 471] width 72 height 30
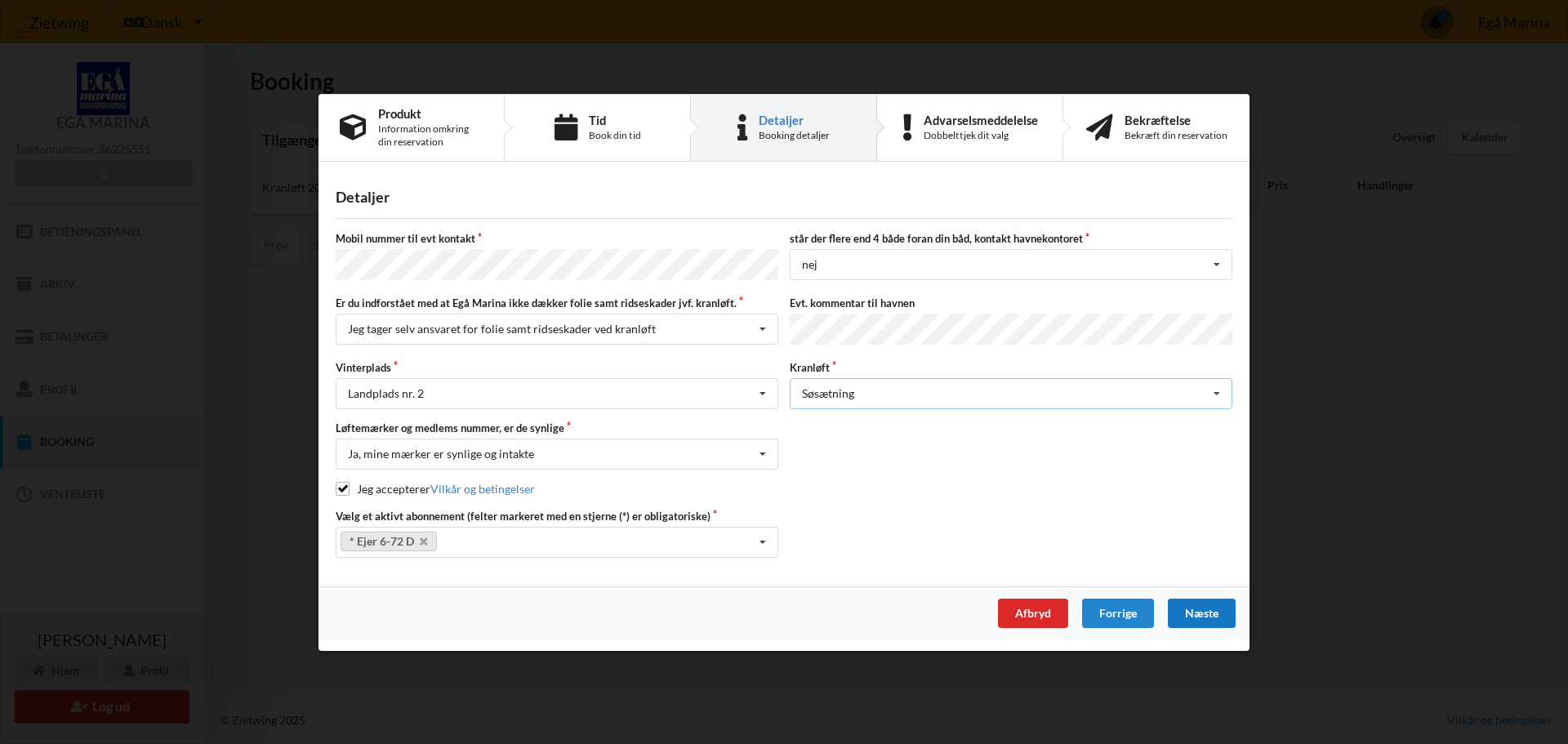
click at [1220, 391] on icon at bounding box center [1217, 394] width 25 height 31
click at [1206, 601] on div "Næste" at bounding box center [1201, 614] width 68 height 30
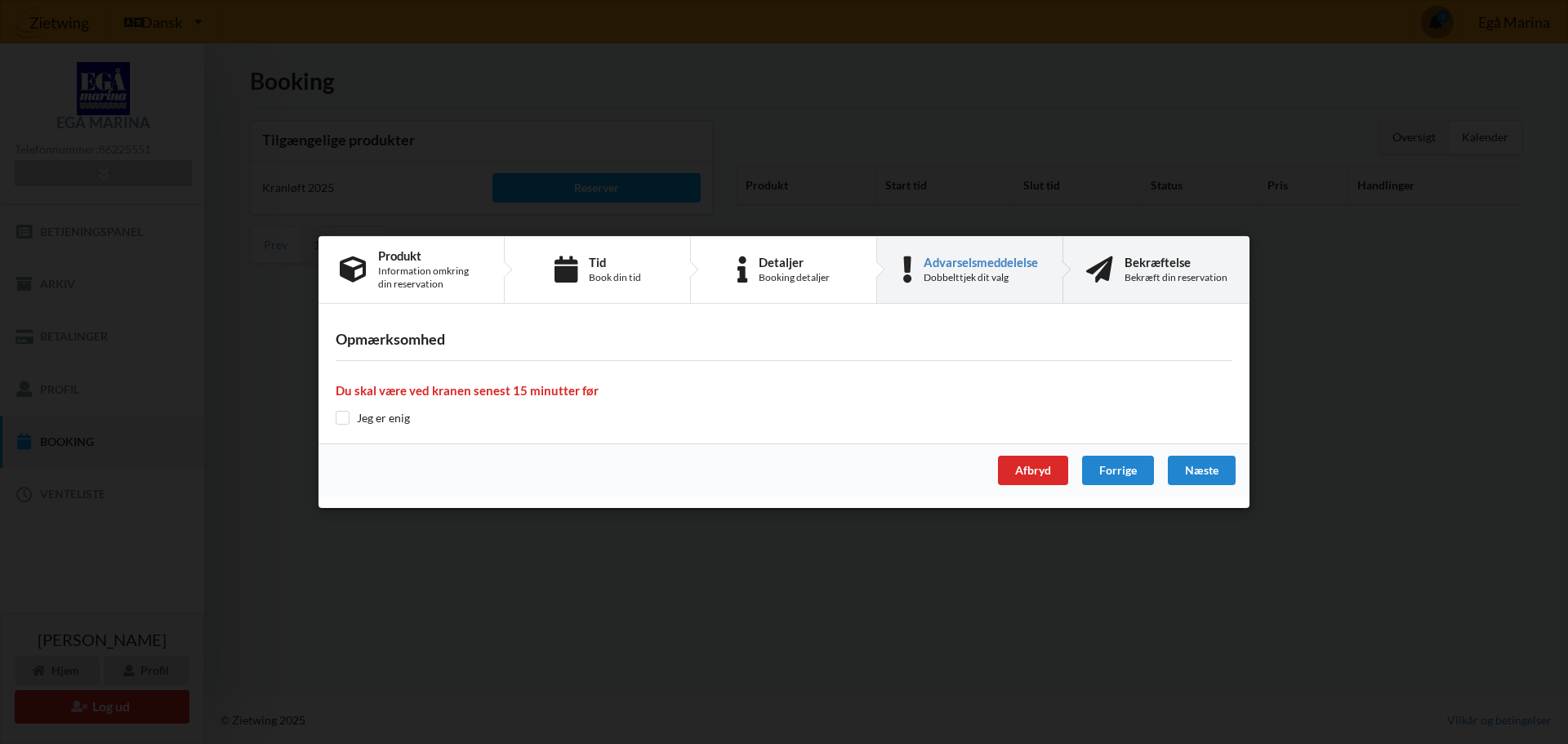
click at [1167, 269] on div "Bekræftelse" at bounding box center [1176, 262] width 103 height 13
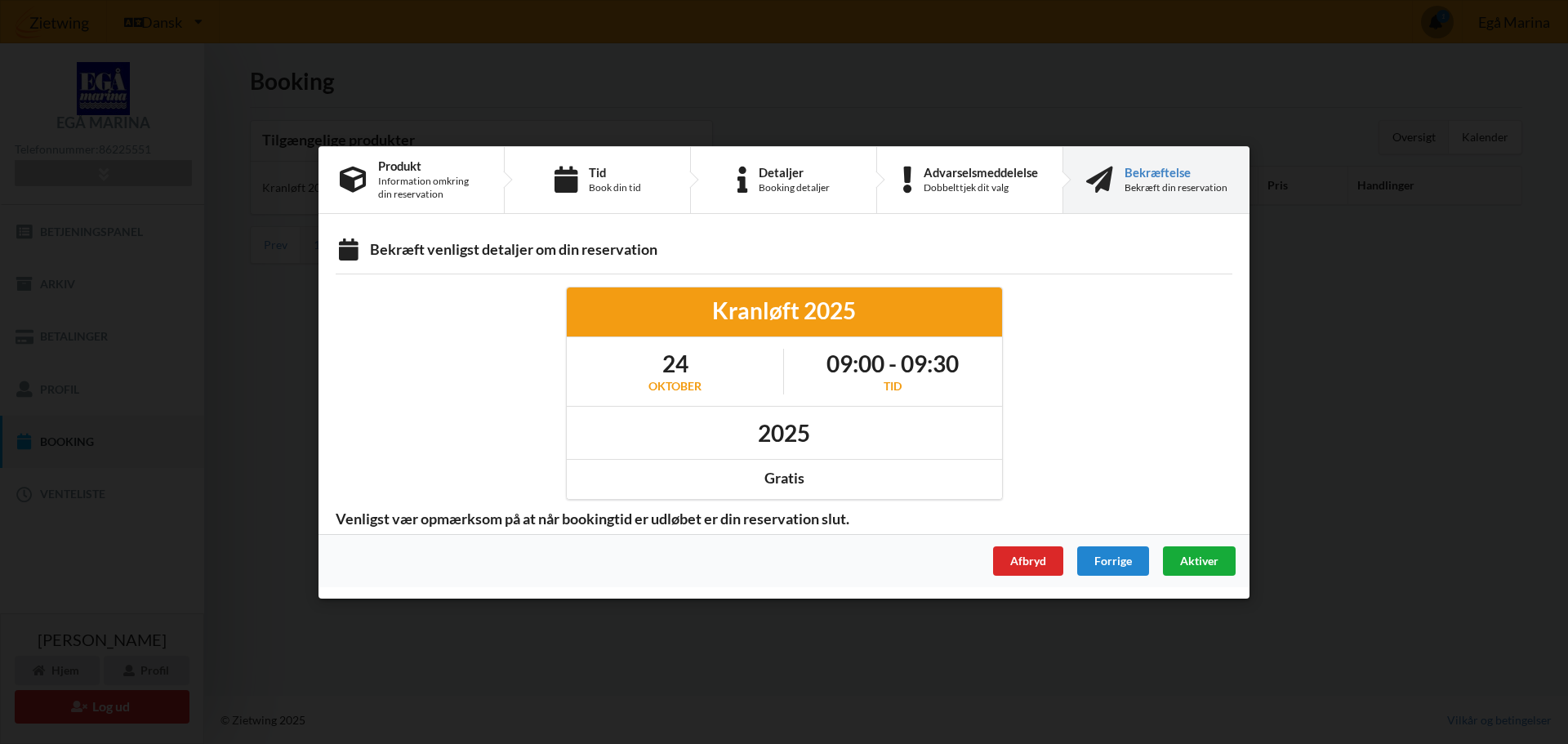
click at [1190, 554] on span "Aktiver" at bounding box center [1199, 560] width 39 height 14
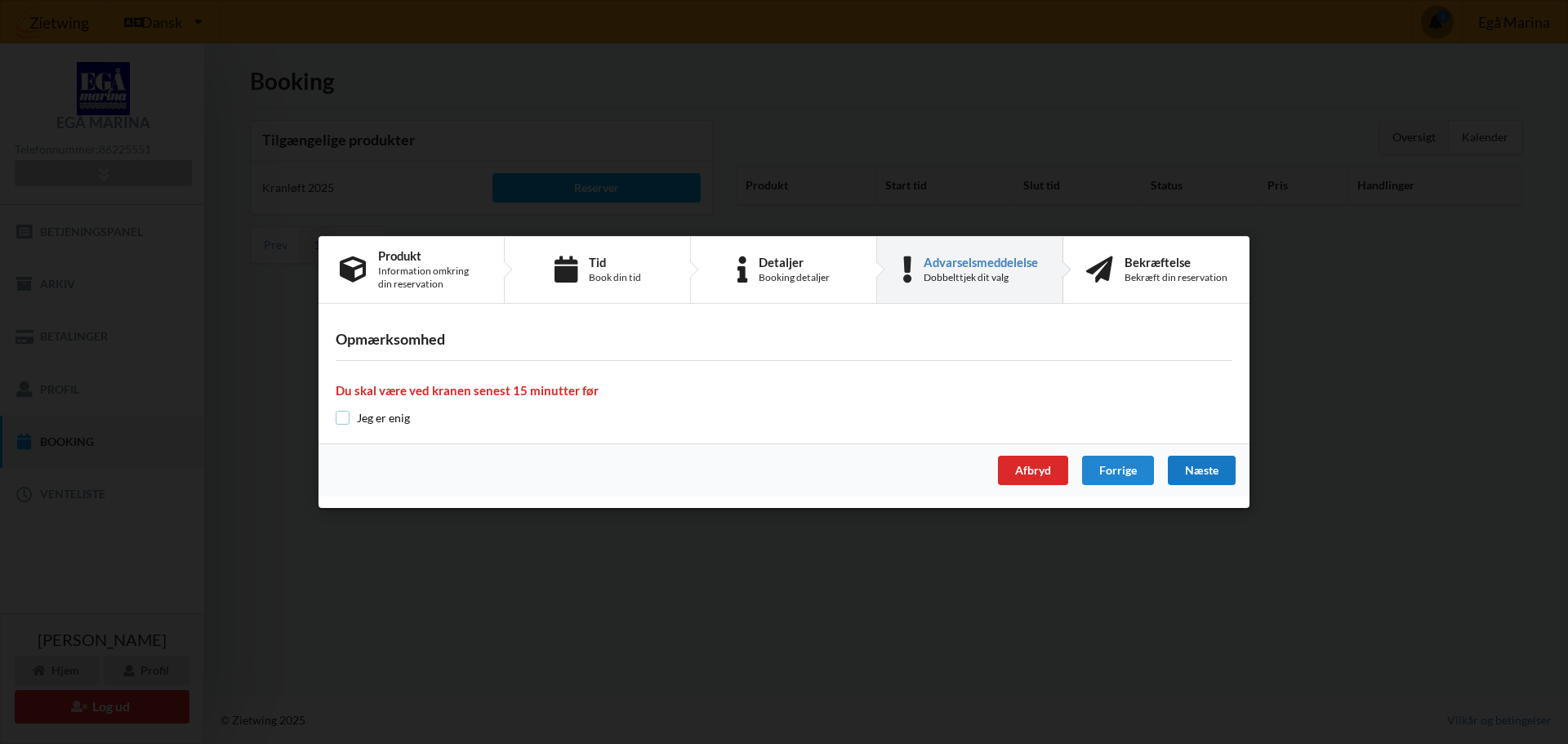
click at [345, 415] on input "checkbox" at bounding box center [342, 417] width 14 height 14
checkbox input "true"
click at [1204, 470] on div "Næste" at bounding box center [1201, 471] width 68 height 30
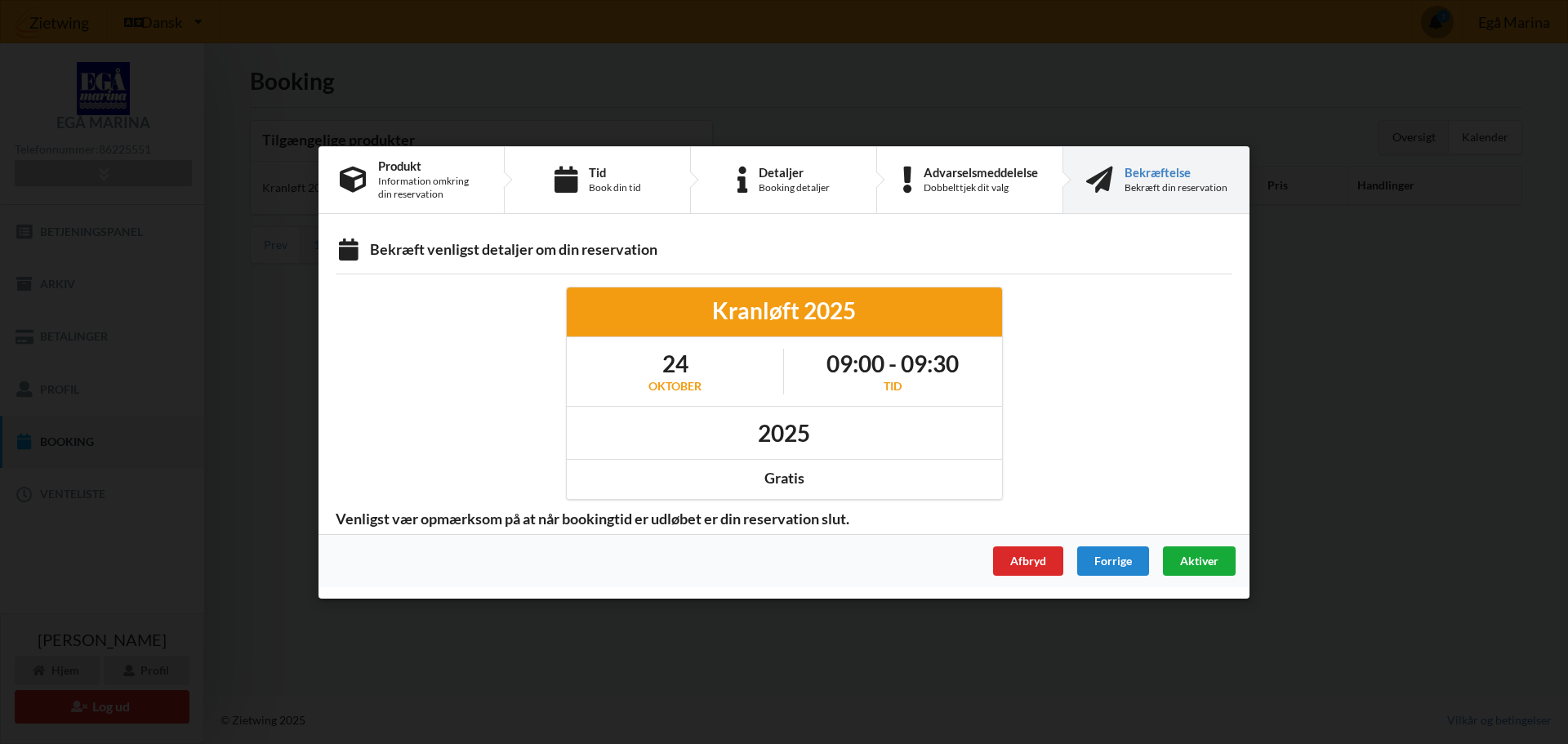
click at [1212, 553] on div "Aktiver" at bounding box center [1199, 561] width 73 height 30
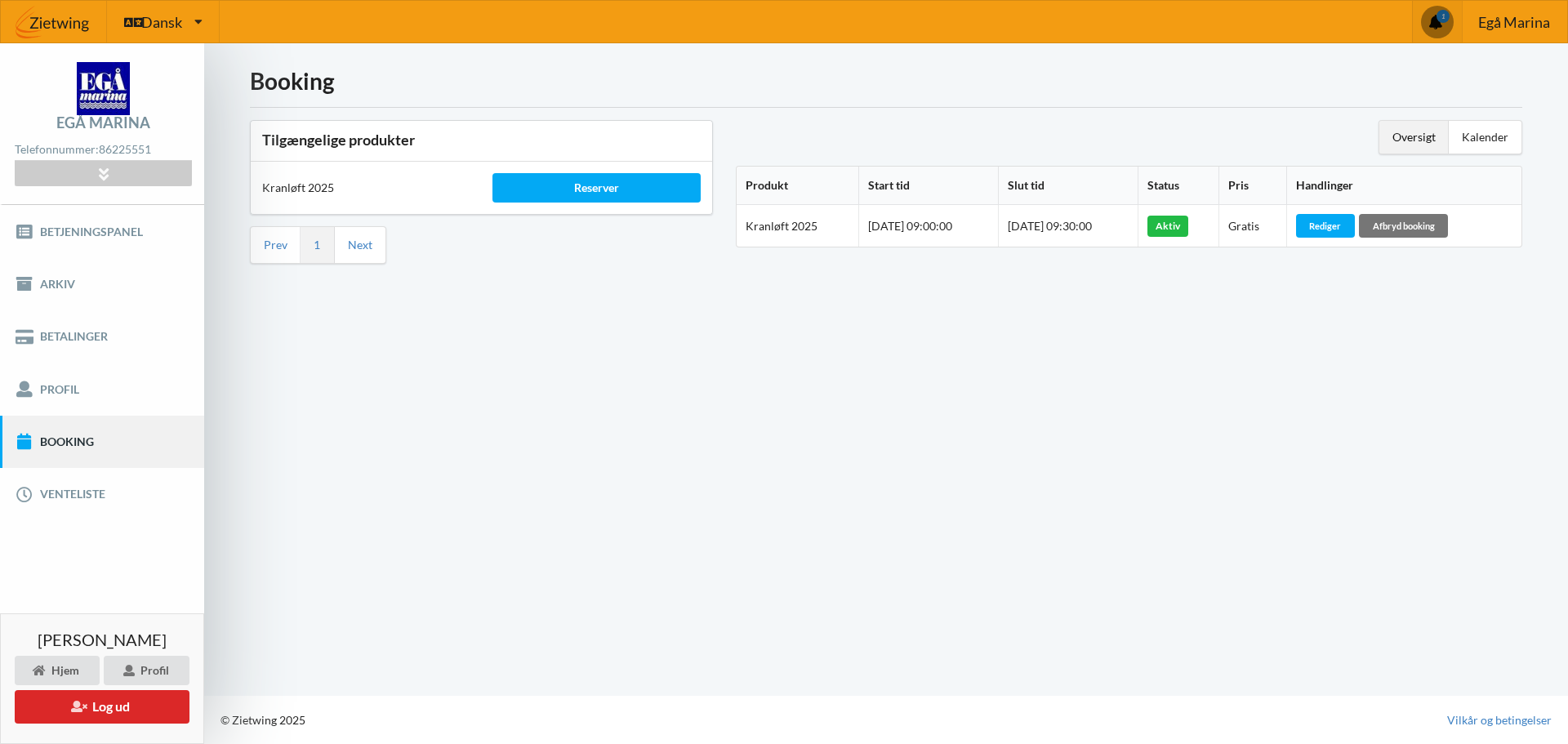
click at [1434, 17] on span at bounding box center [1438, 22] width 33 height 33
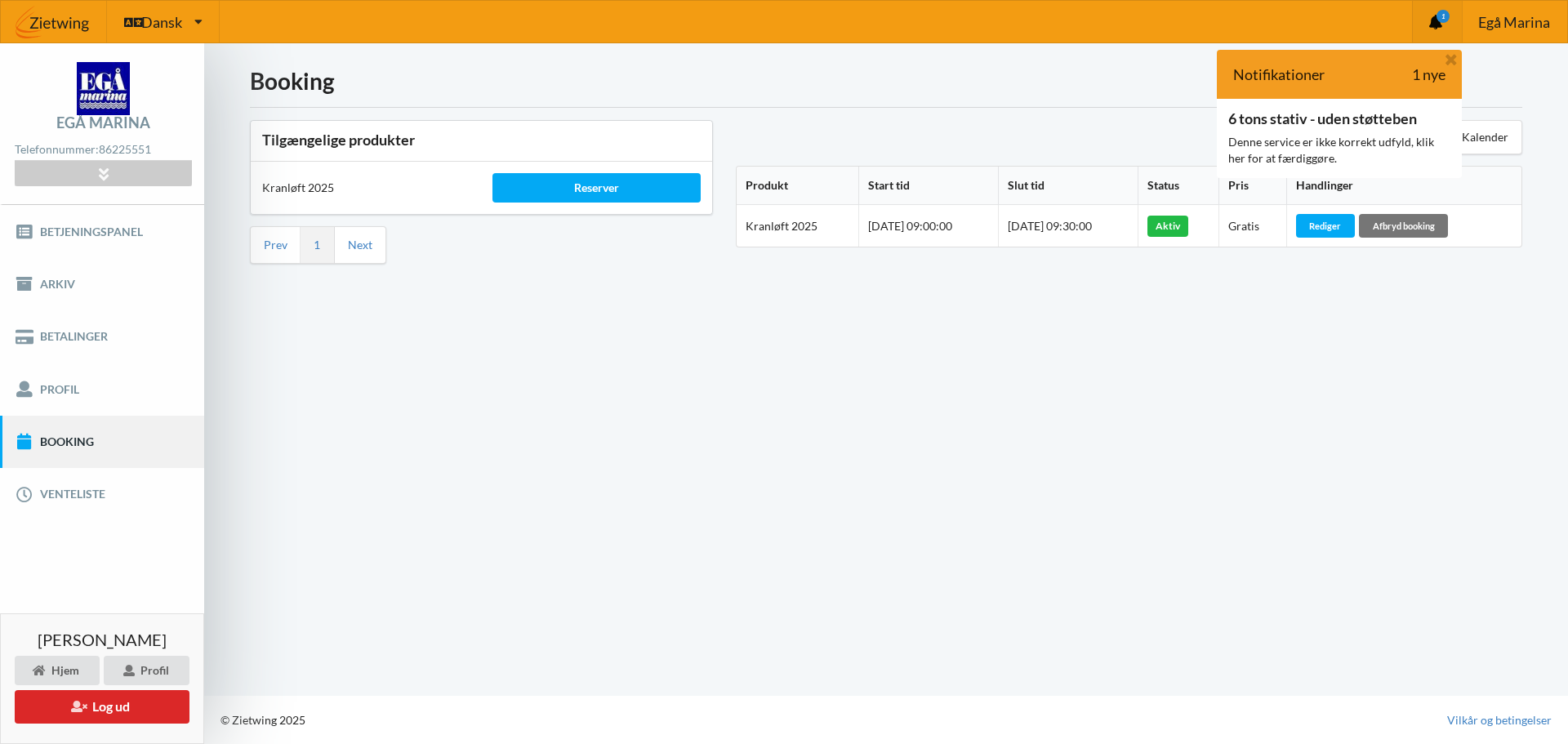
click at [1434, 17] on icon at bounding box center [1435, 22] width 13 height 15
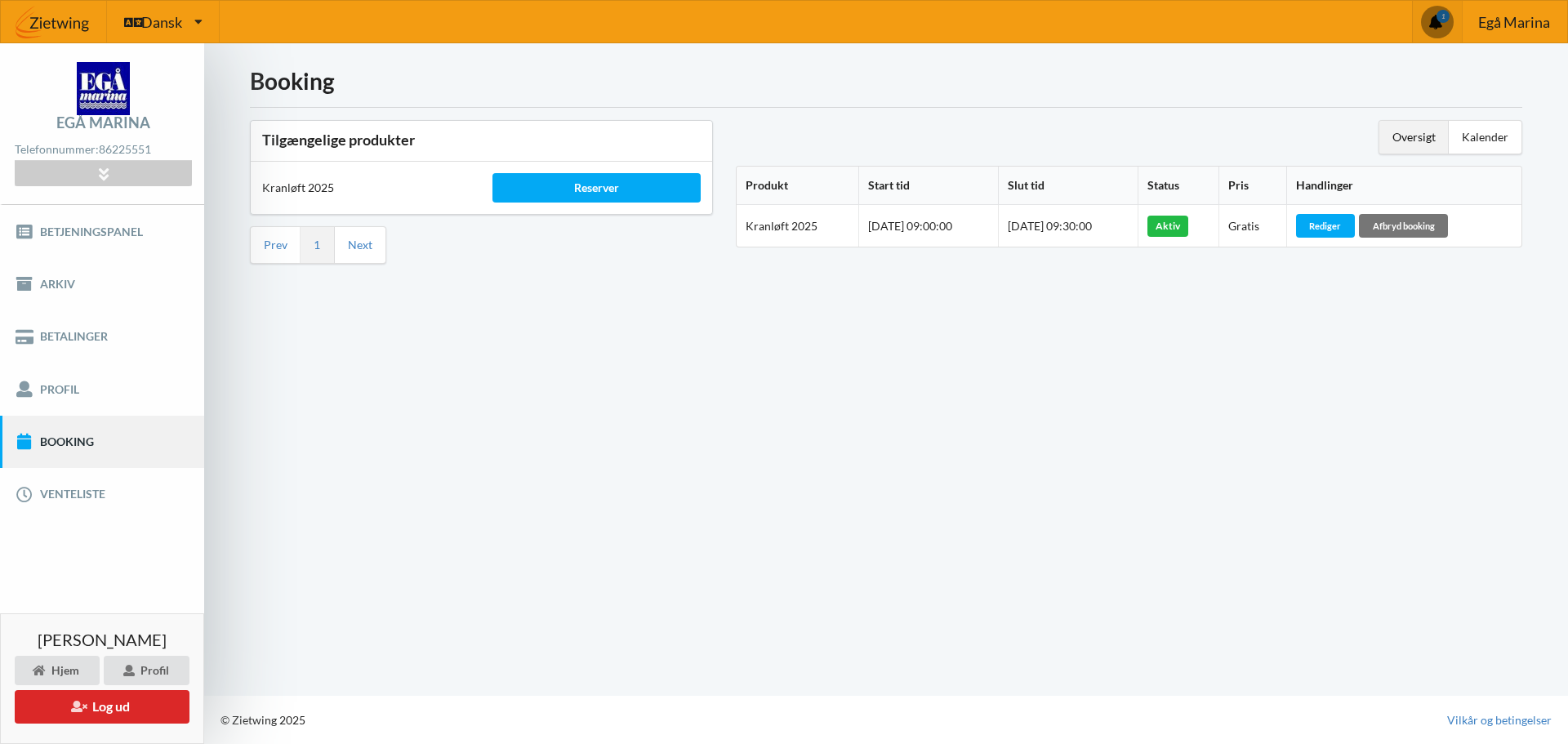
click at [1434, 17] on span at bounding box center [1438, 22] width 33 height 33
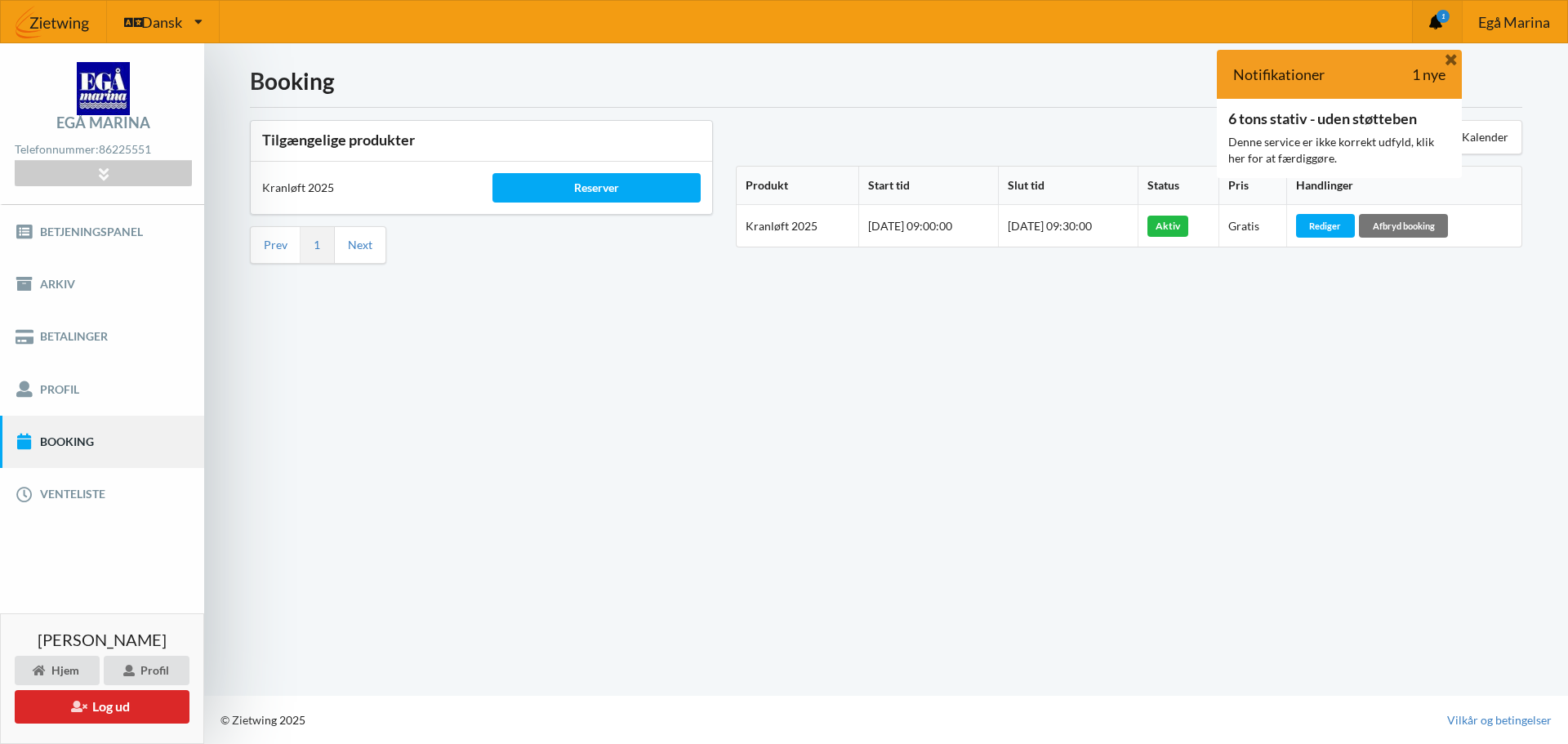
click at [1445, 53] on icon at bounding box center [1451, 59] width 17 height 15
